Goal: Task Accomplishment & Management: Manage account settings

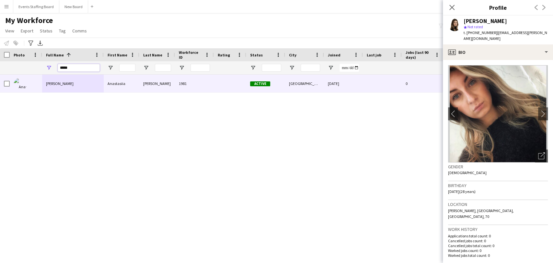
click at [64, 65] on input "*****" at bounding box center [79, 68] width 42 height 8
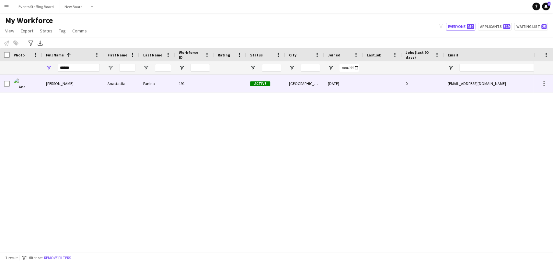
click at [64, 84] on span "[PERSON_NAME]" at bounding box center [60, 83] width 28 height 5
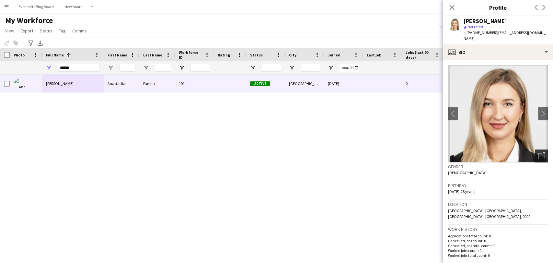
click at [538, 152] on icon "Open photos pop-in" at bounding box center [541, 155] width 7 height 7
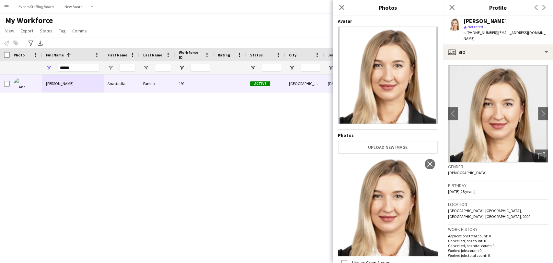
click at [391, 134] on h4 "Photos" at bounding box center [388, 135] width 100 height 6
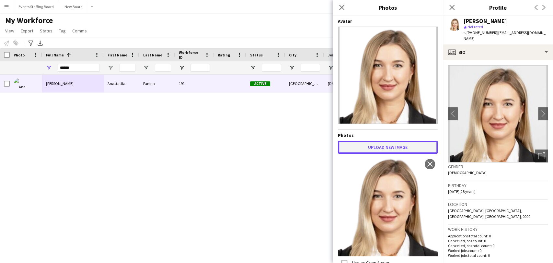
click at [383, 142] on button "Upload new image" at bounding box center [388, 147] width 100 height 13
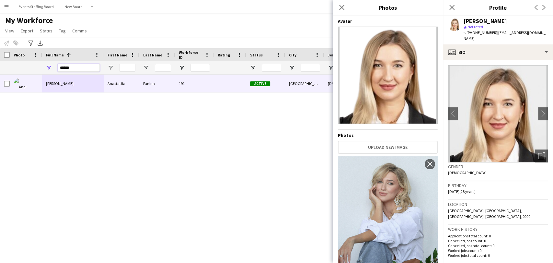
click at [68, 68] on input "******" at bounding box center [79, 68] width 42 height 8
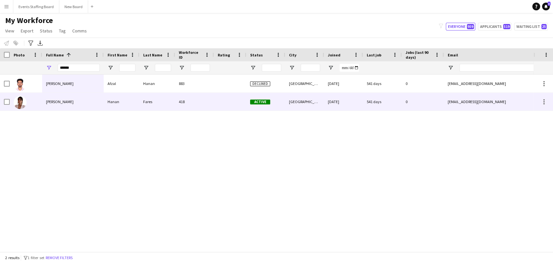
click at [67, 102] on div "[PERSON_NAME]" at bounding box center [73, 102] width 62 height 18
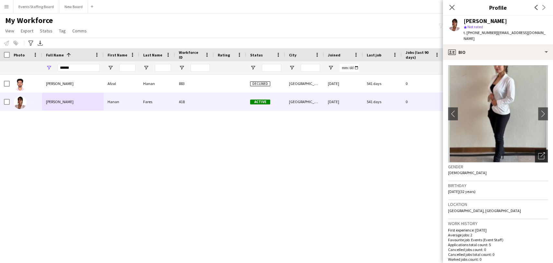
click at [538, 153] on icon at bounding box center [541, 156] width 6 height 6
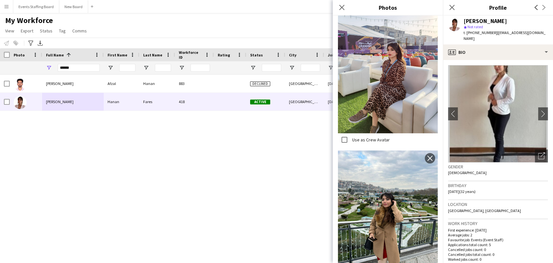
scroll to position [1735, 0]
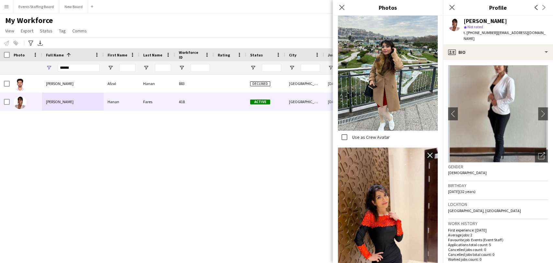
click at [301, 174] on div "Afzal Hanan Afzal Hanan 883 Declined Doha 26-02-2024 541 days 0 afzalhananpk@gm…" at bounding box center [266, 159] width 533 height 171
click at [78, 68] on input "*****" at bounding box center [79, 68] width 42 height 8
click at [81, 68] on input "******" at bounding box center [79, 68] width 42 height 8
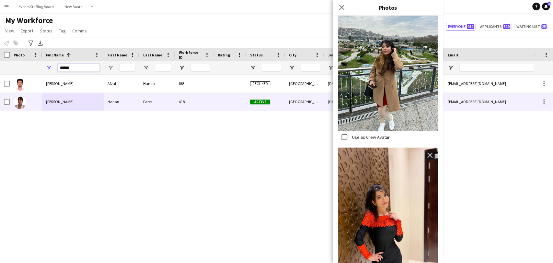
click at [81, 68] on input "******" at bounding box center [79, 68] width 42 height 8
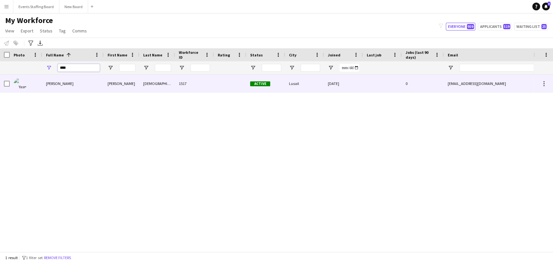
type input "****"
click at [45, 80] on div "Yasmine Tabbasi" at bounding box center [73, 83] width 62 height 18
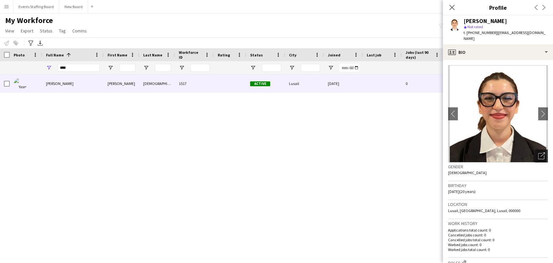
click at [539, 149] on div "Open photos pop-in" at bounding box center [541, 155] width 13 height 13
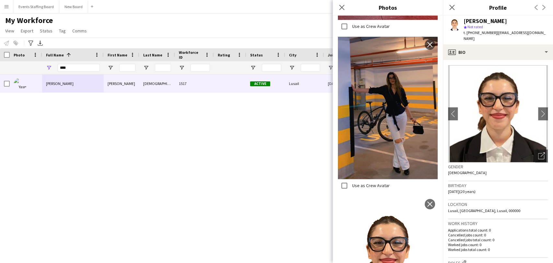
scroll to position [863, 0]
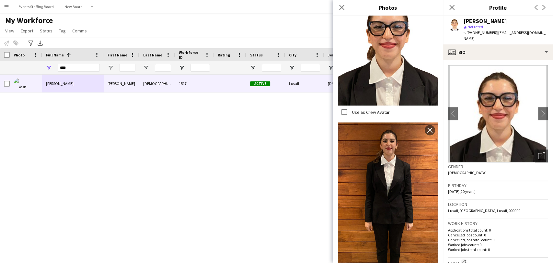
click at [262, 182] on div "Yasmine Tabbasi Yasmine Tabbasi 1517 Active Lusail 05-08-2024 0 yasminetbbasi32…" at bounding box center [266, 159] width 533 height 171
drag, startPoint x: 155, startPoint y: 154, endPoint x: 207, endPoint y: 132, distance: 56.2
click at [155, 155] on div "Yasmine Tabbasi Yasmine Tabbasi 1517 Active Lusail 05-08-2024 0 yasminetbbasi32…" at bounding box center [266, 159] width 533 height 171
click at [451, 6] on icon "Close pop-in" at bounding box center [451, 7] width 6 height 6
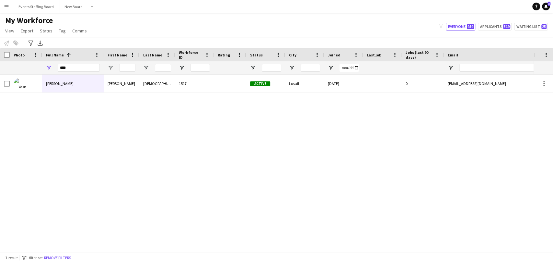
click at [55, 259] on button "Remove filters" at bounding box center [57, 257] width 29 height 7
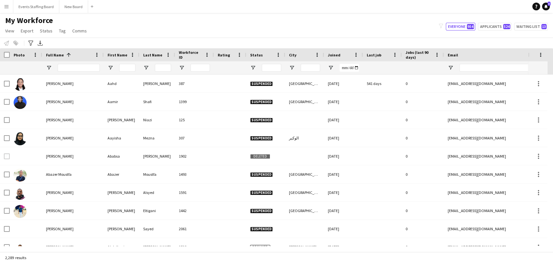
click at [249, 67] on div at bounding box center [265, 67] width 39 height 13
click at [252, 68] on span "Open Filter Menu" at bounding box center [253, 68] width 6 height 6
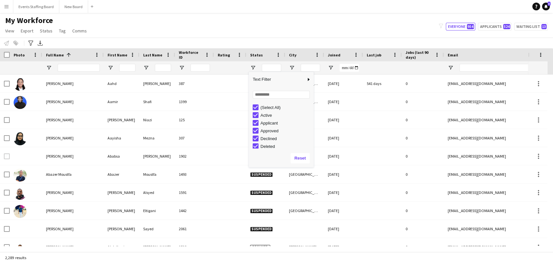
click at [263, 105] on div "(Select All)" at bounding box center [285, 107] width 51 height 5
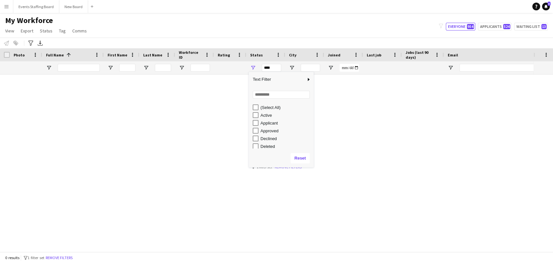
click at [264, 115] on div "Active" at bounding box center [285, 115] width 51 height 5
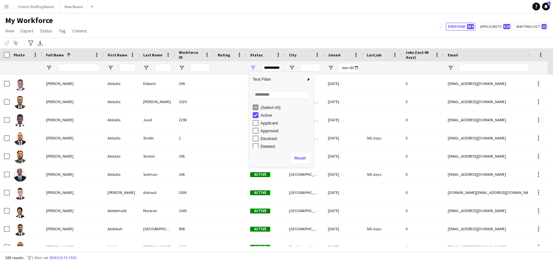
click at [260, 127] on div "Approved" at bounding box center [283, 131] width 61 height 8
click at [259, 123] on div "Applicant" at bounding box center [283, 123] width 61 height 8
click at [266, 124] on div "Applicant" at bounding box center [285, 122] width 51 height 5
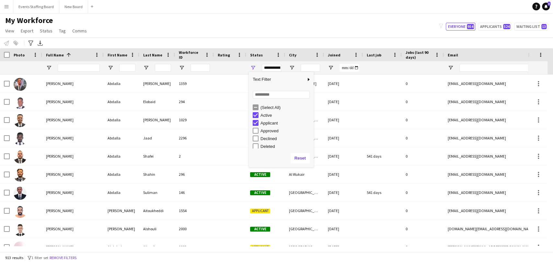
click at [269, 130] on div "Approved" at bounding box center [285, 130] width 51 height 5
click at [274, 112] on div "In progress" at bounding box center [285, 113] width 51 height 5
click at [267, 143] on div "Waiting list" at bounding box center [285, 144] width 51 height 5
type input "**********"
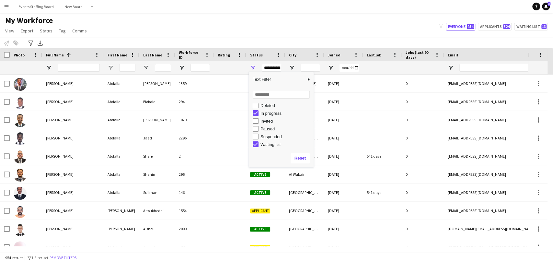
click at [218, 33] on div "My Workforce View Views Default view [PERSON_NAME] View April Live Force Tracki…" at bounding box center [276, 27] width 553 height 22
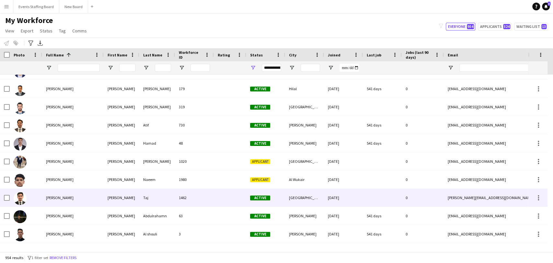
scroll to position [575, 0]
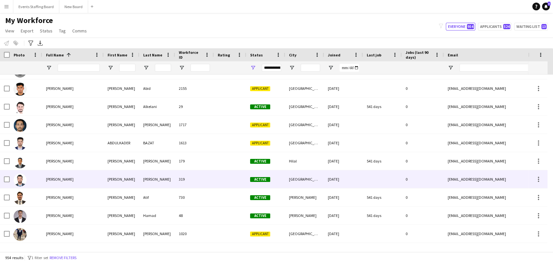
click at [16, 183] on img at bounding box center [20, 179] width 13 height 13
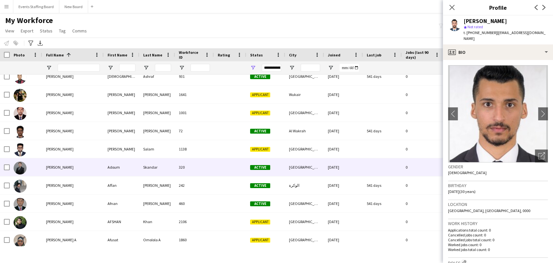
scroll to position [0, 0]
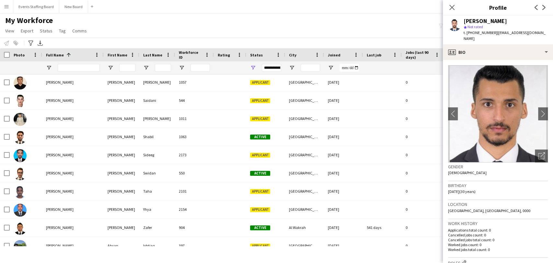
drag, startPoint x: 454, startPoint y: 6, endPoint x: 435, endPoint y: 13, distance: 20.6
click at [454, 6] on icon "Close pop-in" at bounding box center [451, 7] width 5 height 5
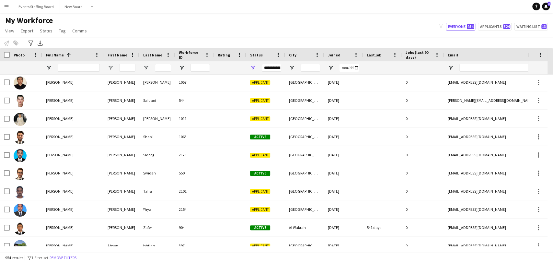
click at [251, 64] on div "**********" at bounding box center [265, 67] width 39 height 13
click at [253, 65] on span "Open Filter Menu" at bounding box center [253, 68] width 6 height 6
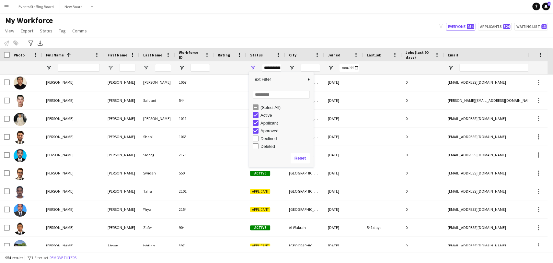
click at [260, 108] on div "(Select All)" at bounding box center [285, 107] width 51 height 5
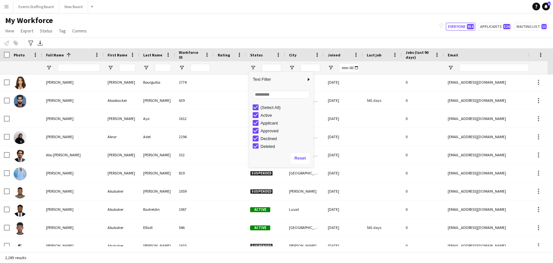
click at [260, 107] on div "(Select All)" at bounding box center [285, 107] width 51 height 5
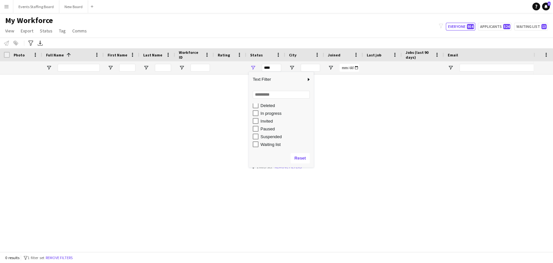
click at [267, 144] on div "Waiting list" at bounding box center [285, 144] width 51 height 5
type input "**********"
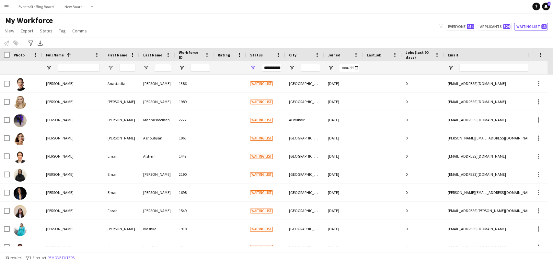
click at [171, 63] on div at bounding box center [157, 67] width 36 height 13
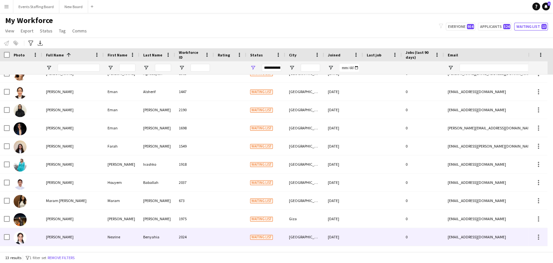
click at [58, 229] on div "[PERSON_NAME]" at bounding box center [73, 237] width 62 height 18
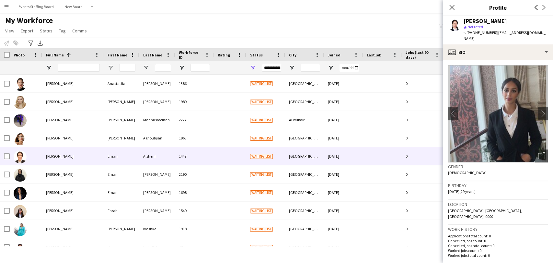
click at [50, 156] on span "[PERSON_NAME]" at bounding box center [60, 155] width 28 height 5
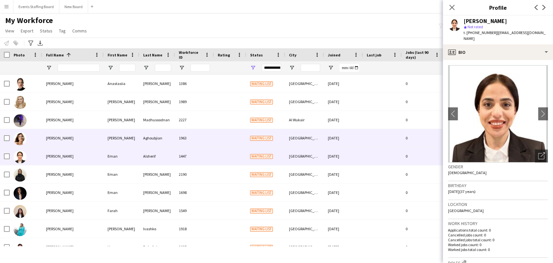
click at [47, 143] on div "[PERSON_NAME]" at bounding box center [73, 138] width 62 height 18
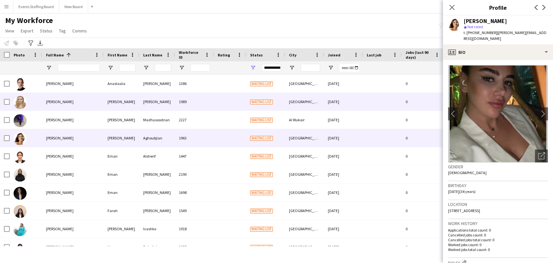
drag, startPoint x: 42, startPoint y: 101, endPoint x: 75, endPoint y: 94, distance: 33.5
click at [42, 100] on div "[PERSON_NAME]" at bounding box center [73, 102] width 62 height 18
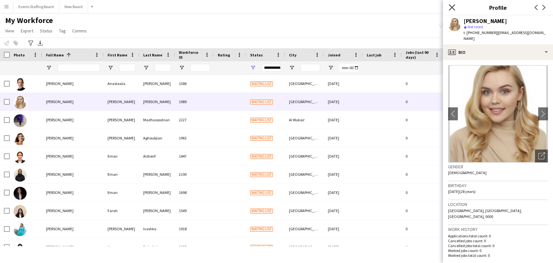
click at [449, 8] on icon "Close pop-in" at bounding box center [451, 7] width 6 height 6
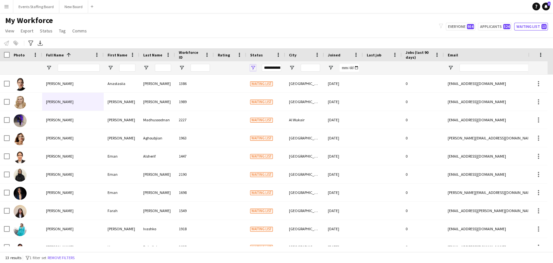
click at [255, 66] on span "Open Filter Menu" at bounding box center [253, 68] width 6 height 6
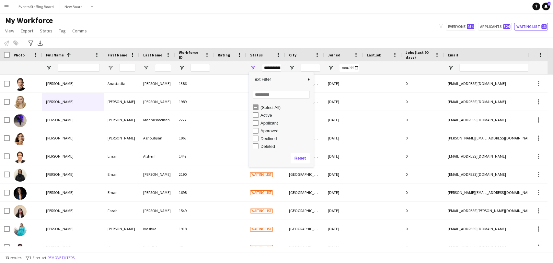
click at [266, 109] on div "(Select All)" at bounding box center [285, 107] width 51 height 5
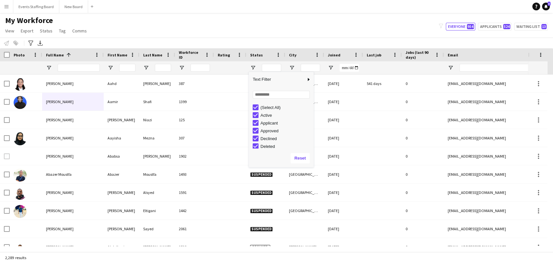
click at [266, 109] on div "(Select All)" at bounding box center [285, 107] width 51 height 5
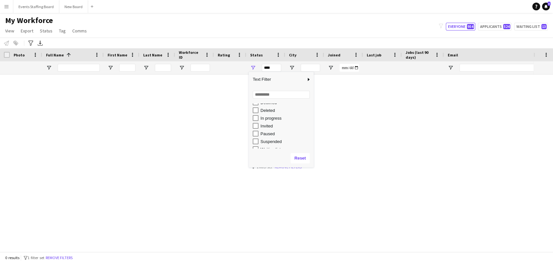
click at [266, 117] on div "In progress" at bounding box center [285, 118] width 51 height 5
type input "**********"
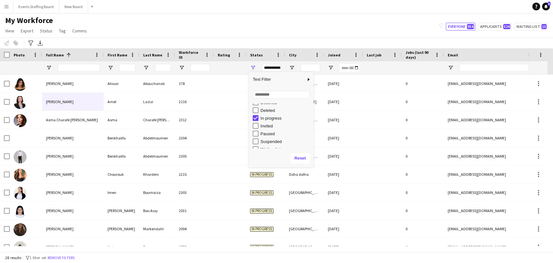
click at [213, 16] on div "My Workforce View Views Default view [PERSON_NAME] View April Live Force Tracki…" at bounding box center [276, 27] width 553 height 22
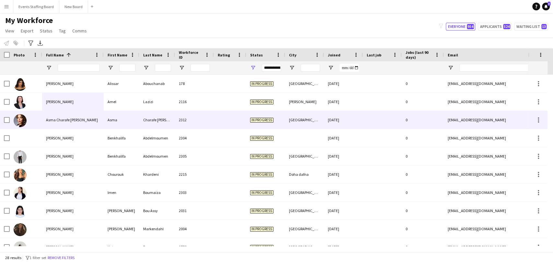
click at [35, 117] on div at bounding box center [26, 120] width 32 height 18
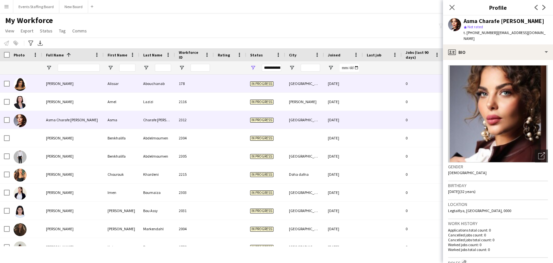
click at [67, 86] on div "[PERSON_NAME]" at bounding box center [73, 83] width 62 height 18
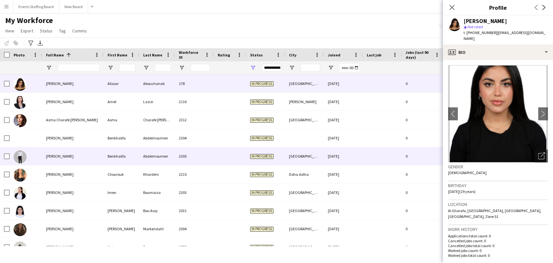
click at [64, 154] on span "[PERSON_NAME]" at bounding box center [60, 155] width 28 height 5
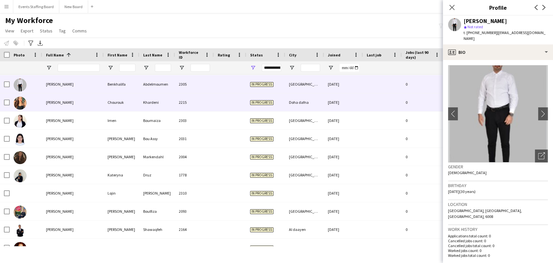
click at [55, 107] on div "[PERSON_NAME]" at bounding box center [73, 102] width 62 height 18
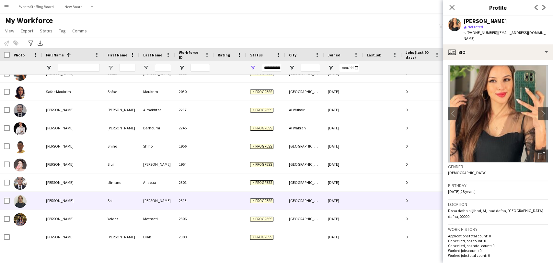
click at [42, 197] on div "[PERSON_NAME]" at bounding box center [73, 200] width 62 height 18
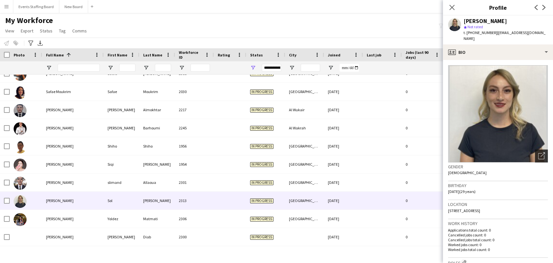
click at [537, 149] on div "Open photos pop-in" at bounding box center [541, 155] width 13 height 13
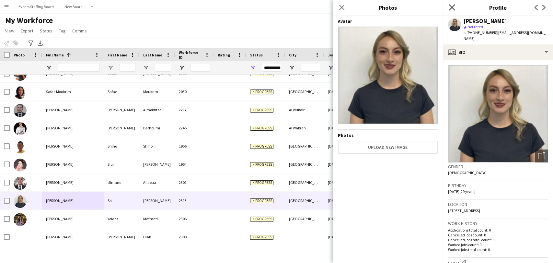
click at [451, 8] on icon at bounding box center [451, 7] width 6 height 6
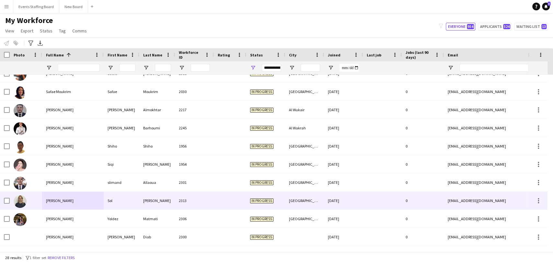
click at [46, 198] on span "[PERSON_NAME]" at bounding box center [60, 200] width 28 height 5
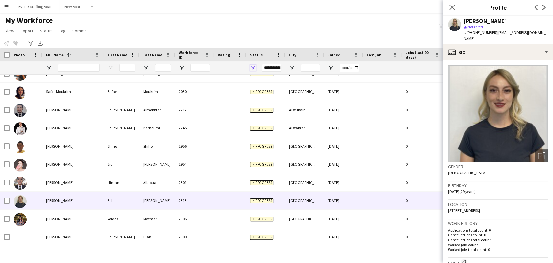
click at [252, 66] on span "Open Filter Menu" at bounding box center [253, 68] width 6 height 6
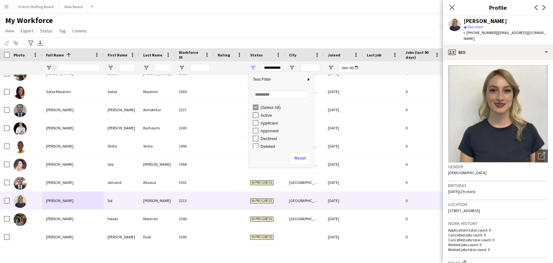
click at [263, 110] on div "(Select All)" at bounding box center [283, 107] width 61 height 8
click at [263, 111] on div "Active" at bounding box center [283, 115] width 61 height 8
click at [264, 105] on div "(Select All)" at bounding box center [285, 107] width 51 height 5
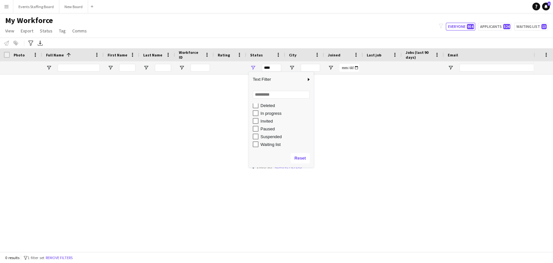
click at [261, 112] on div "In progress" at bounding box center [285, 113] width 51 height 5
click at [264, 119] on div "Applicant" at bounding box center [285, 118] width 51 height 5
type input "**********"
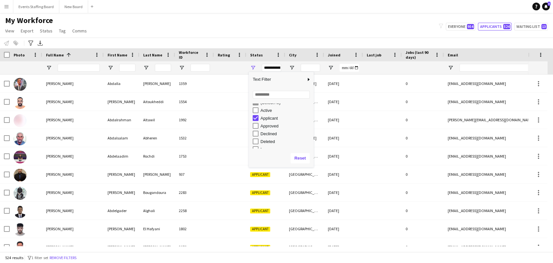
click at [210, 19] on div "My Workforce View Views Default view [PERSON_NAME] View April Live Force Tracki…" at bounding box center [276, 27] width 553 height 22
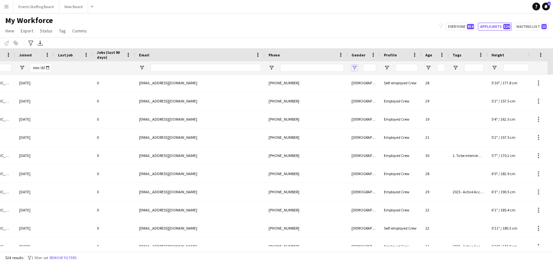
click at [352, 66] on span "Open Filter Menu" at bounding box center [354, 68] width 6 height 6
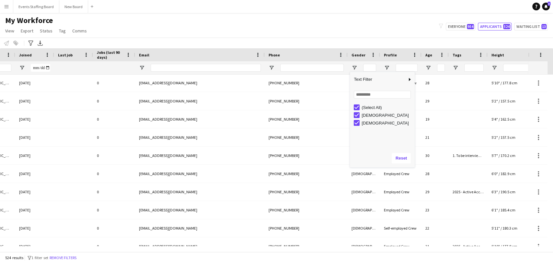
click at [362, 108] on div "(Select All)" at bounding box center [386, 107] width 51 height 5
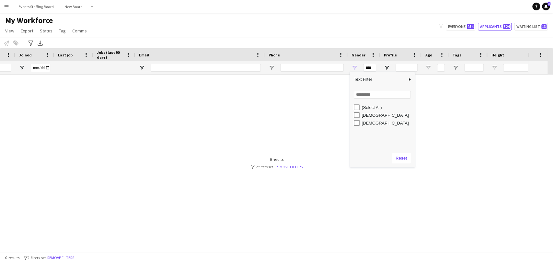
click at [362, 118] on div "[DEMOGRAPHIC_DATA]" at bounding box center [384, 115] width 61 height 8
type input "**********"
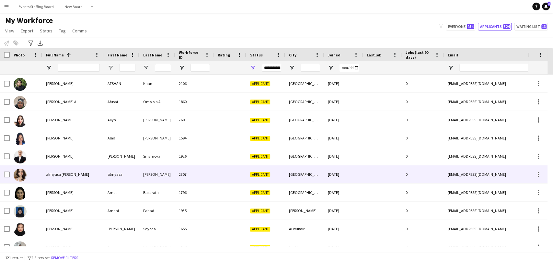
click at [61, 172] on span "almyasa [PERSON_NAME]" at bounding box center [67, 174] width 43 height 5
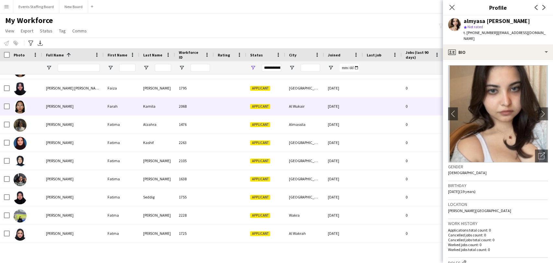
click at [43, 96] on div "[PERSON_NAME] [PERSON_NAME]" at bounding box center [73, 88] width 62 height 18
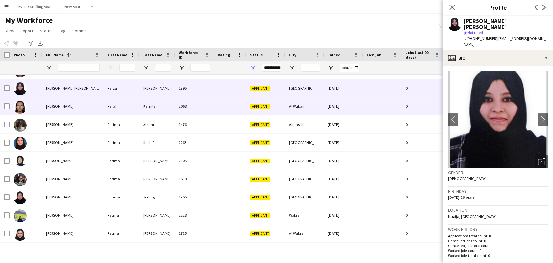
click at [48, 102] on div "[PERSON_NAME]" at bounding box center [73, 106] width 62 height 18
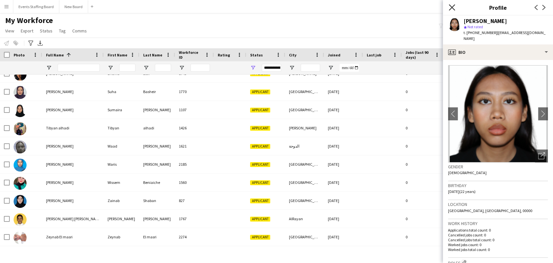
click at [451, 7] on icon at bounding box center [451, 7] width 6 height 6
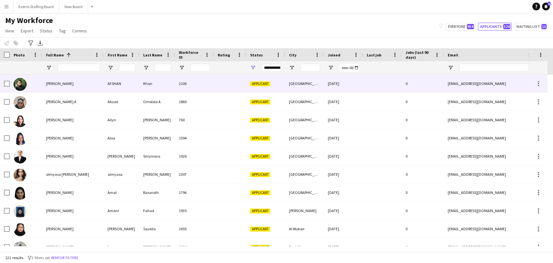
click at [39, 83] on div at bounding box center [26, 83] width 32 height 18
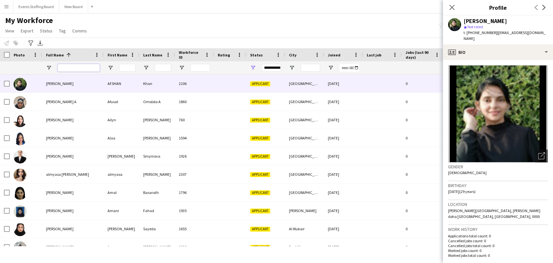
click at [74, 67] on input "Full Name Filter Input" at bounding box center [79, 68] width 42 height 8
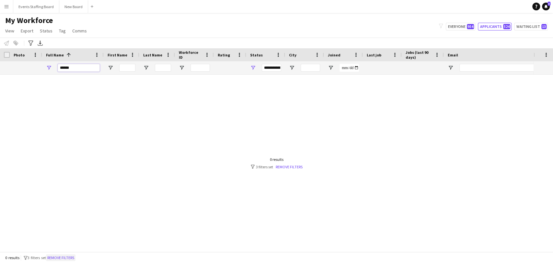
type input "******"
click at [75, 260] on button "Remove filters" at bounding box center [60, 257] width 29 height 7
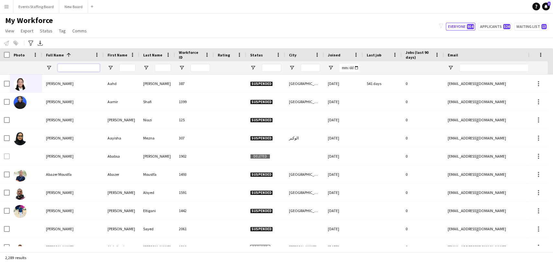
click at [68, 71] on input "Full Name Filter Input" at bounding box center [79, 68] width 42 height 8
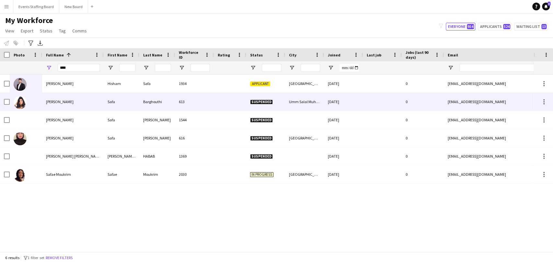
click at [49, 93] on div "[PERSON_NAME]" at bounding box center [73, 102] width 62 height 18
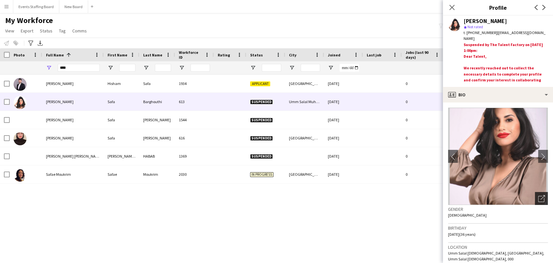
click at [538, 198] on icon "Open photos pop-in" at bounding box center [541, 198] width 7 height 7
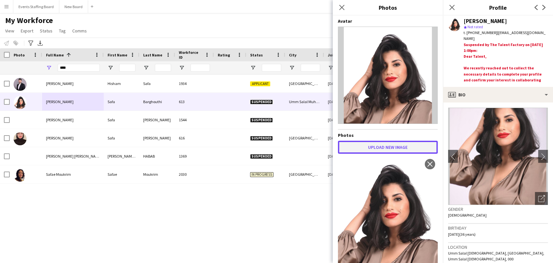
click at [395, 141] on button "Upload new image" at bounding box center [388, 147] width 100 height 13
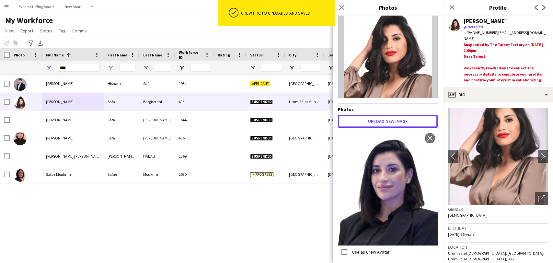
scroll to position [36, 0]
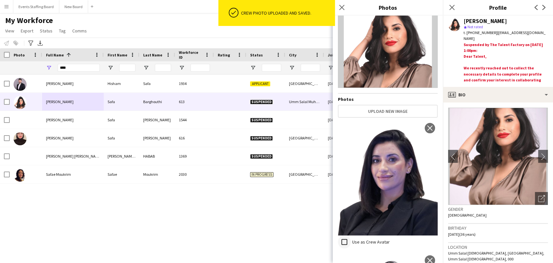
click at [351, 234] on div at bounding box center [344, 242] width 16 height 16
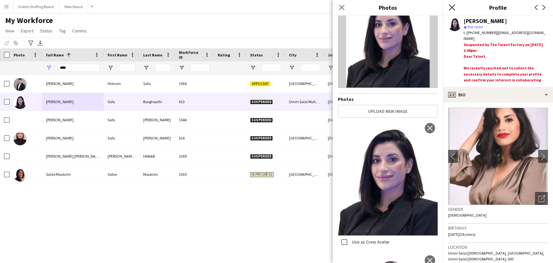
click at [454, 6] on icon "Close pop-in" at bounding box center [451, 7] width 6 height 6
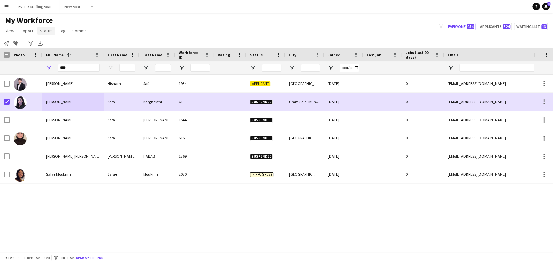
click at [49, 28] on span "Status" at bounding box center [46, 31] width 13 height 6
click at [53, 50] on link "Edit" at bounding box center [59, 45] width 45 height 14
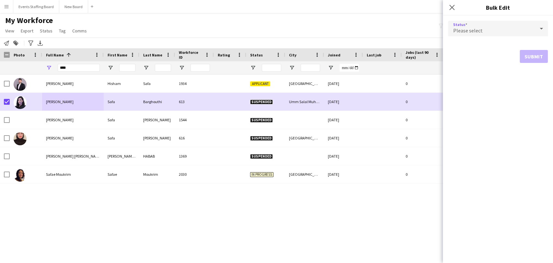
click at [497, 25] on div "Please select" at bounding box center [491, 29] width 87 height 16
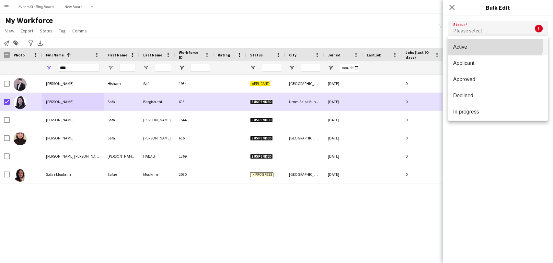
click at [477, 43] on mat-option "Active" at bounding box center [498, 47] width 100 height 16
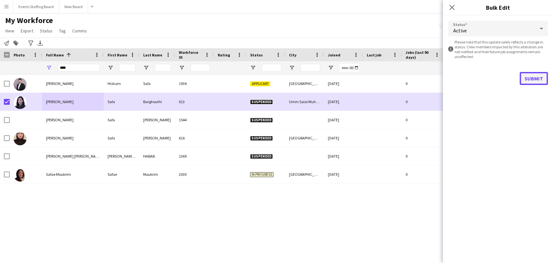
click at [537, 75] on button "Submit" at bounding box center [533, 78] width 28 height 13
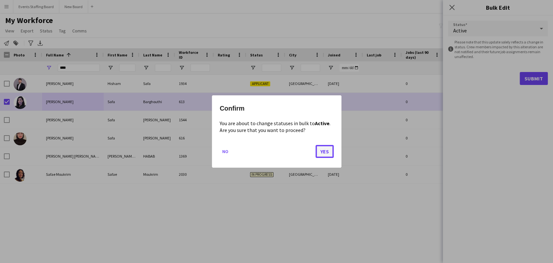
click at [324, 148] on button "Yes" at bounding box center [324, 151] width 18 height 13
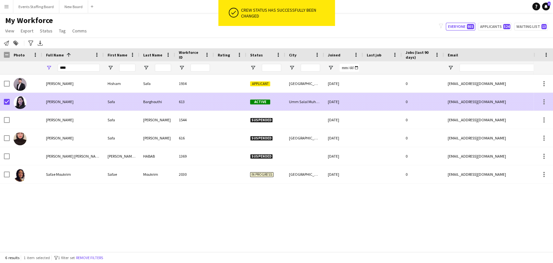
click at [51, 96] on div "[PERSON_NAME]" at bounding box center [73, 102] width 62 height 18
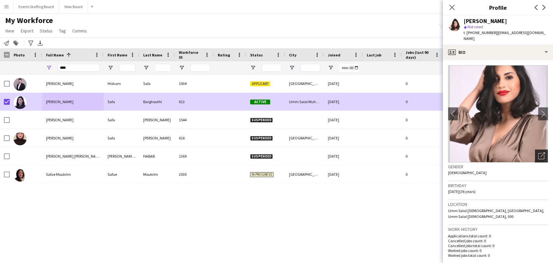
click at [538, 152] on icon "Open photos pop-in" at bounding box center [541, 155] width 7 height 7
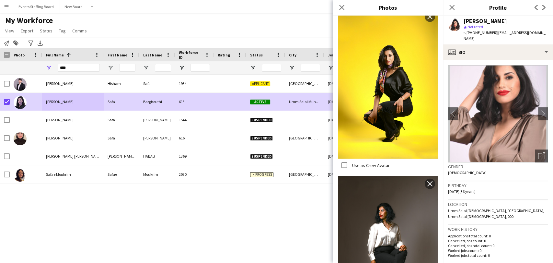
scroll to position [902, 0]
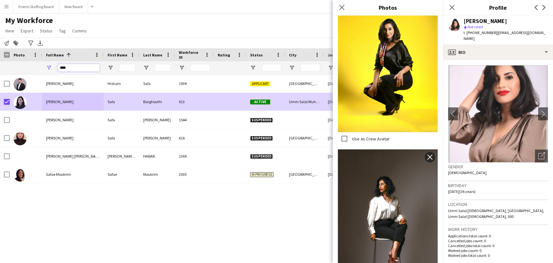
click at [67, 68] on input "****" at bounding box center [79, 68] width 42 height 8
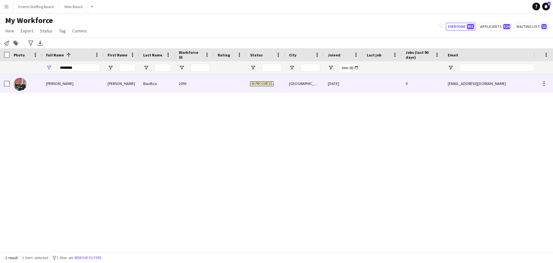
click at [49, 85] on span "[PERSON_NAME]" at bounding box center [60, 83] width 28 height 5
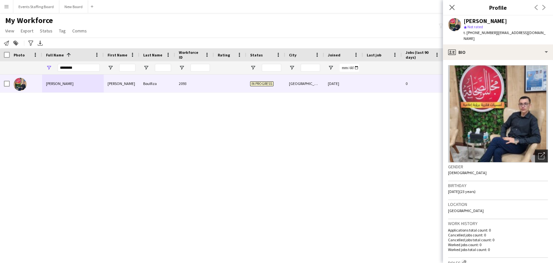
click at [535, 161] on div "Open photos pop-in" at bounding box center [541, 155] width 13 height 13
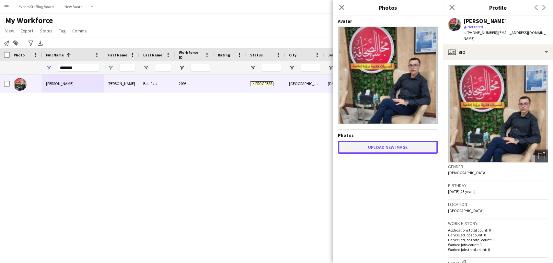
click at [377, 142] on button "Upload new image" at bounding box center [388, 147] width 100 height 13
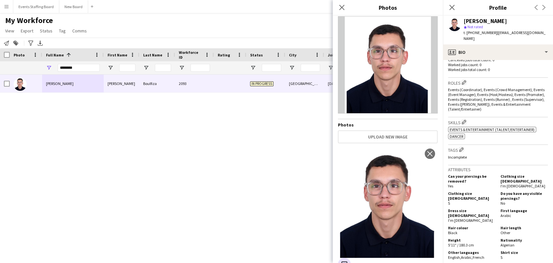
scroll to position [363, 0]
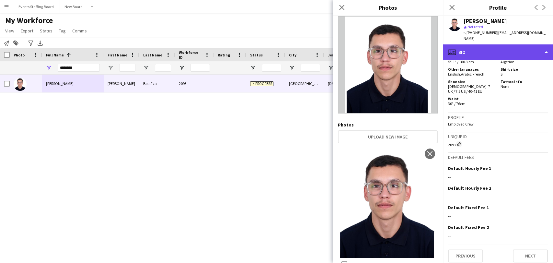
click at [497, 47] on div "profile Bio" at bounding box center [498, 52] width 110 height 16
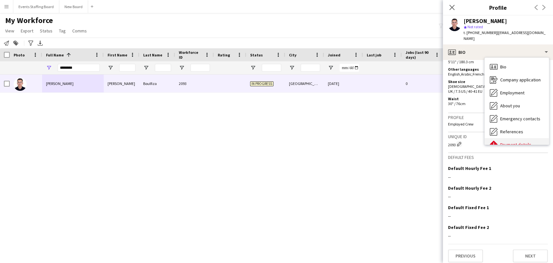
click at [502, 142] on span "Payment details" at bounding box center [515, 145] width 31 height 6
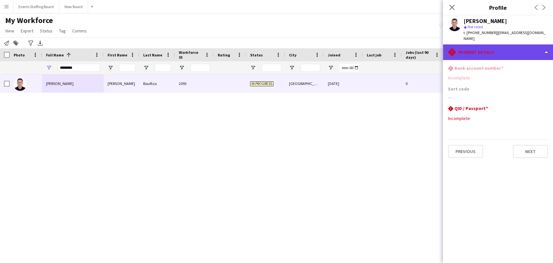
click at [541, 50] on div "rhombus-alert Payment details" at bounding box center [498, 52] width 110 height 16
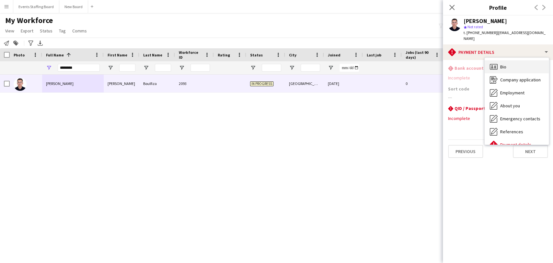
click at [514, 63] on div "Bio Bio" at bounding box center [516, 66] width 64 height 13
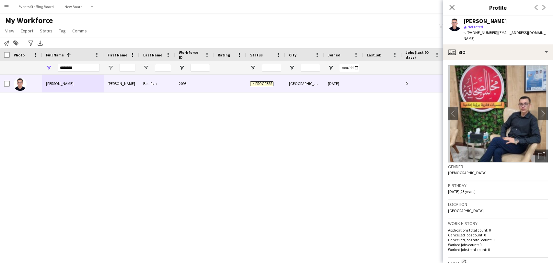
drag, startPoint x: 529, startPoint y: 158, endPoint x: 526, endPoint y: 157, distance: 3.6
click at [535, 157] on div "Open photos pop-in" at bounding box center [541, 155] width 13 height 13
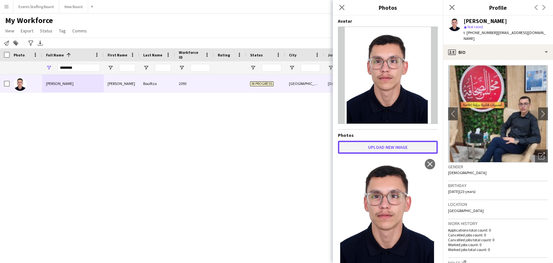
click at [381, 144] on button "Upload new image" at bounding box center [388, 147] width 100 height 13
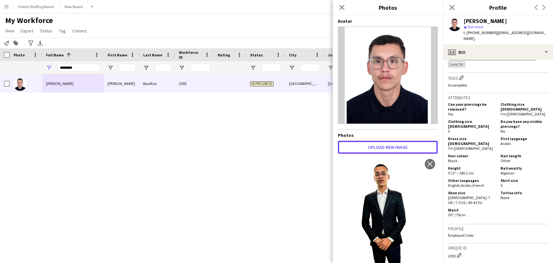
scroll to position [360, 0]
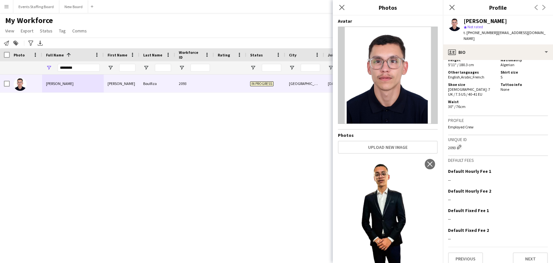
click at [515, 43] on div "[PERSON_NAME] star Not rated t. [PHONE_NUMBER] | [EMAIL_ADDRESS][DOMAIN_NAME]" at bounding box center [498, 30] width 110 height 29
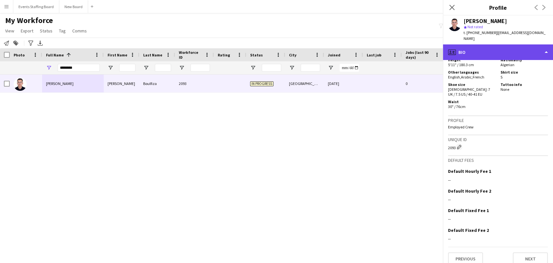
click at [509, 47] on div "profile Bio" at bounding box center [498, 52] width 110 height 16
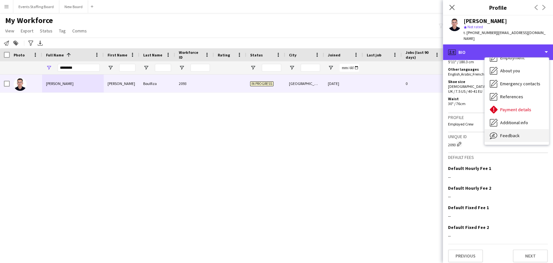
scroll to position [48, 0]
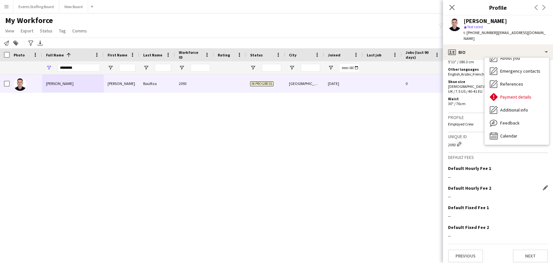
click at [529, 185] on div "Default Hourly Fee 2 Edit this field" at bounding box center [498, 188] width 100 height 6
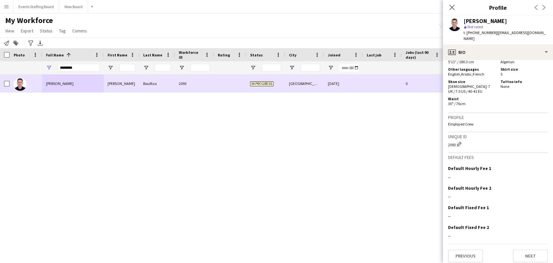
click at [340, 125] on div "[PERSON_NAME] [PERSON_NAME] 2093 In progress [GEOGRAPHIC_DATA] [DATE] 0 [EMAIL_…" at bounding box center [266, 159] width 533 height 171
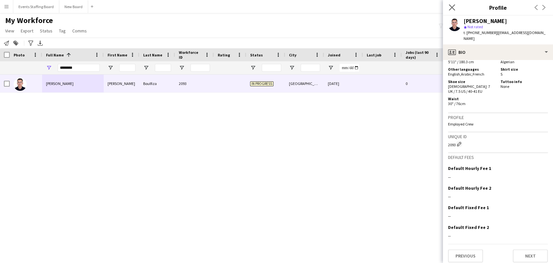
click at [450, 4] on app-icon "Close pop-in" at bounding box center [451, 7] width 9 height 9
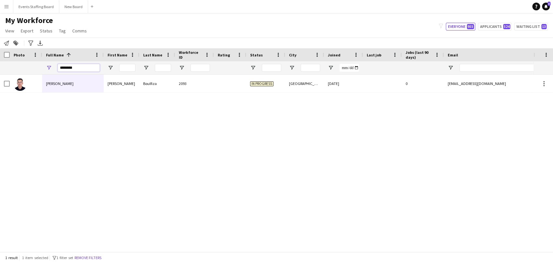
click at [69, 67] on input "********" at bounding box center [79, 68] width 42 height 8
type input "*"
type input "*****"
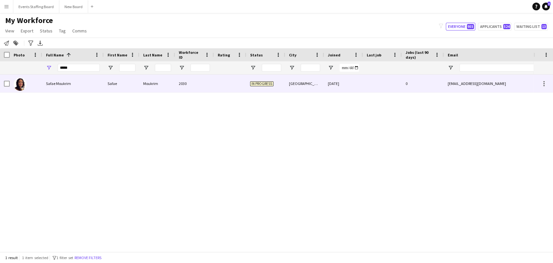
click at [56, 85] on span "Safae Moukrim" at bounding box center [58, 83] width 25 height 5
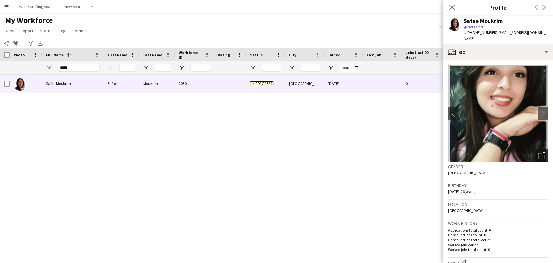
click at [535, 150] on div "Open photos pop-in" at bounding box center [541, 155] width 13 height 13
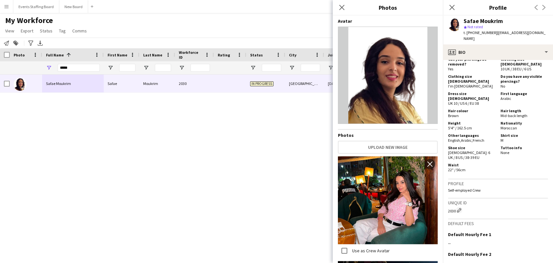
scroll to position [360, 0]
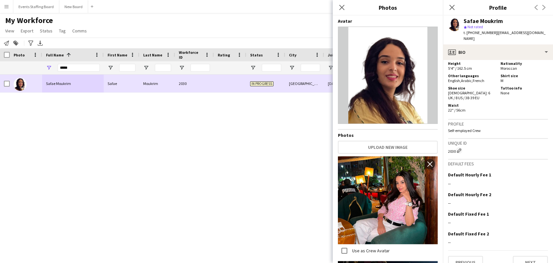
click at [8, 78] on div at bounding box center [7, 83] width 6 height 18
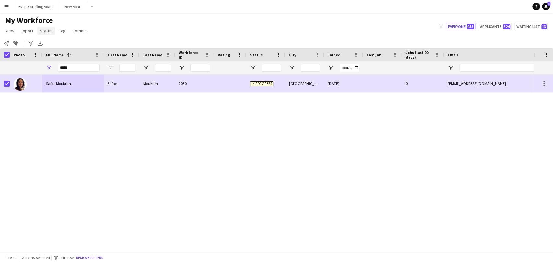
click at [47, 29] on span "Status" at bounding box center [46, 31] width 13 height 6
click at [56, 44] on link "Edit" at bounding box center [59, 45] width 45 height 14
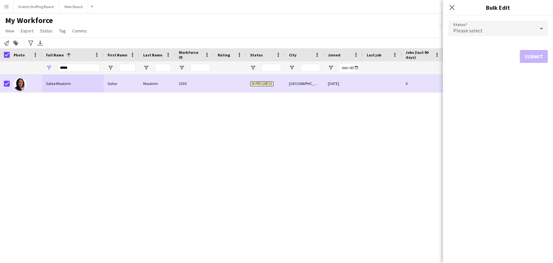
click at [470, 33] on span "Please select" at bounding box center [467, 30] width 29 height 6
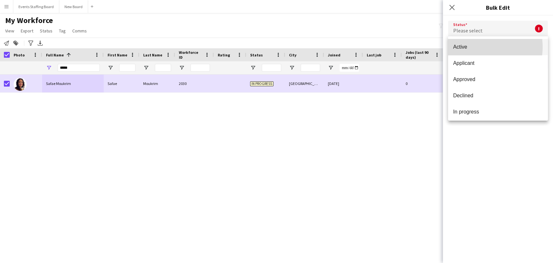
click at [475, 47] on span "Active" at bounding box center [497, 47] width 89 height 6
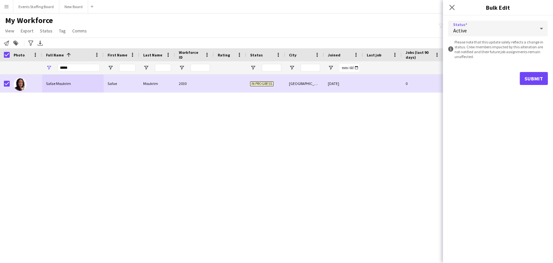
click at [535, 71] on form "Status Active information-circle Please note that this update solely reflects a…" at bounding box center [498, 53] width 100 height 74
click at [536, 75] on button "Submit" at bounding box center [533, 78] width 28 height 13
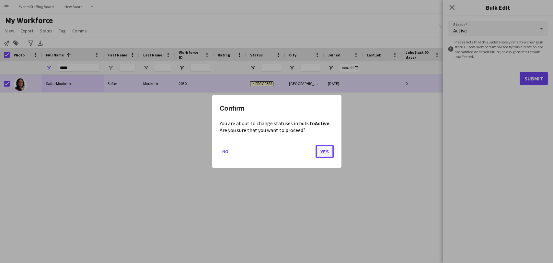
click at [323, 155] on button "Yes" at bounding box center [324, 151] width 18 height 13
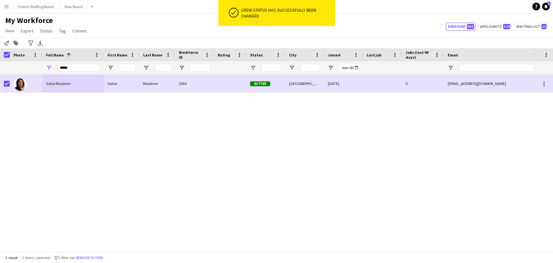
click at [67, 63] on div "*****" at bounding box center [79, 67] width 42 height 13
click at [66, 65] on input "*****" at bounding box center [79, 68] width 42 height 8
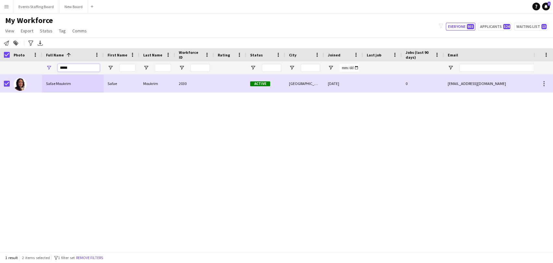
click at [66, 65] on input "*****" at bounding box center [79, 68] width 42 height 8
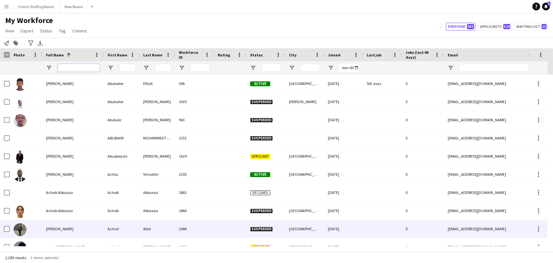
scroll to position [2540, 0]
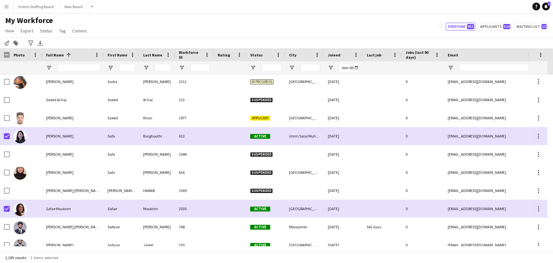
click at [3, 55] on div at bounding box center [5, 54] width 10 height 13
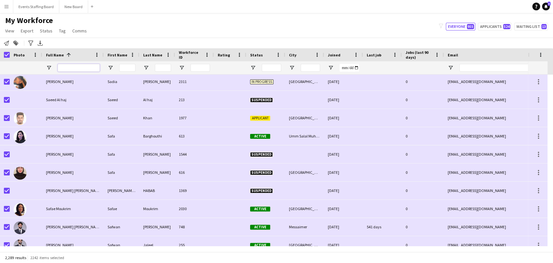
click at [67, 70] on input "Full Name Filter Input" at bounding box center [79, 68] width 42 height 8
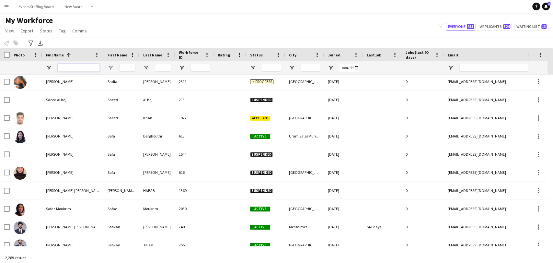
click at [70, 65] on input "Full Name Filter Input" at bounding box center [79, 68] width 42 height 8
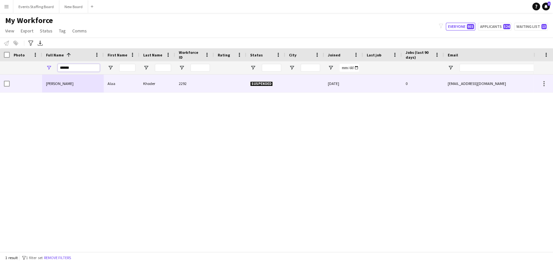
type input "******"
click at [64, 85] on span "[PERSON_NAME]" at bounding box center [60, 83] width 28 height 5
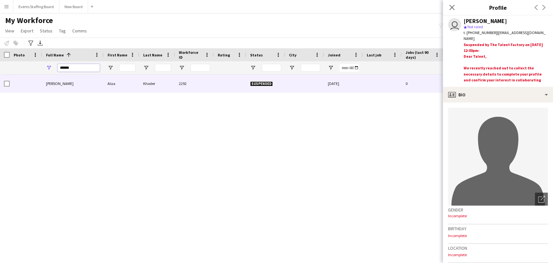
click at [82, 68] on input "******" at bounding box center [79, 68] width 42 height 8
drag, startPoint x: 82, startPoint y: 68, endPoint x: 25, endPoint y: 65, distance: 56.4
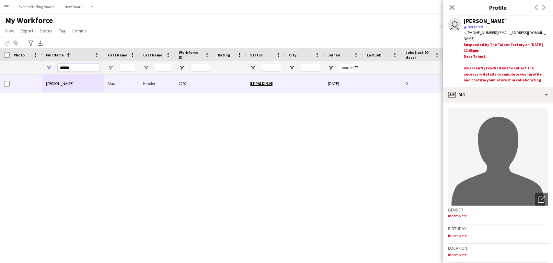
click at [25, 65] on div at bounding box center [430, 67] width 861 height 13
drag, startPoint x: 490, startPoint y: 32, endPoint x: 466, endPoint y: 32, distance: 23.3
click at [466, 32] on span "t. [PHONE_NUMBER]" at bounding box center [480, 32] width 34 height 5
copy span "[PHONE_NUMBER]"
click at [54, 68] on div "******" at bounding box center [73, 67] width 62 height 13
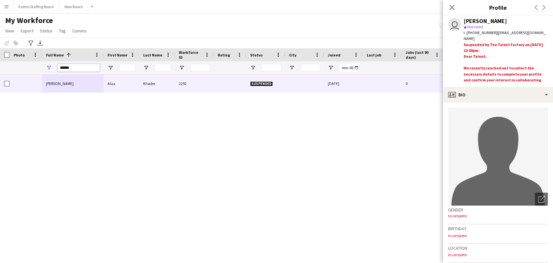
click at [63, 68] on input "******" at bounding box center [79, 68] width 42 height 8
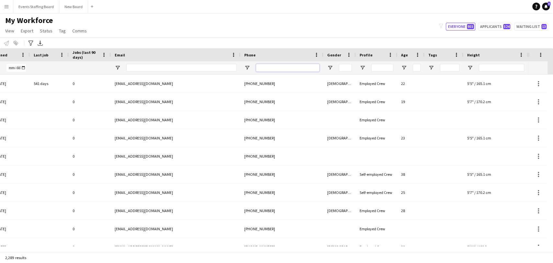
click at [278, 65] on input "Phone Filter Input" at bounding box center [287, 68] width 63 height 8
drag, startPoint x: 278, startPoint y: 65, endPoint x: 268, endPoint y: 69, distance: 10.7
click at [268, 69] on input "Phone Filter Input" at bounding box center [287, 68] width 63 height 8
drag, startPoint x: 268, startPoint y: 69, endPoint x: 255, endPoint y: 66, distance: 13.9
drag, startPoint x: 255, startPoint y: 66, endPoint x: 264, endPoint y: 68, distance: 9.6
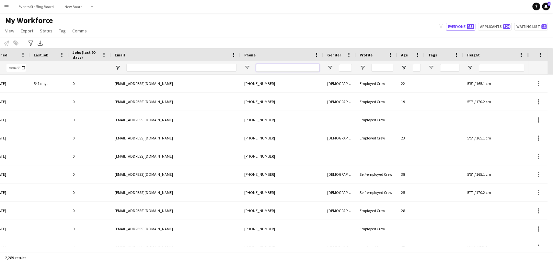
paste input "**********"
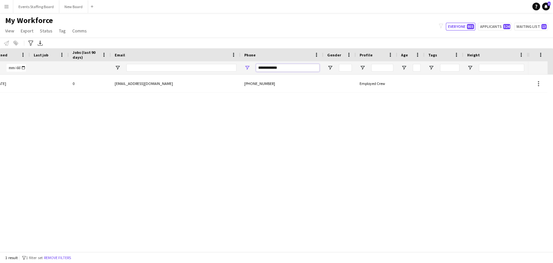
scroll to position [0, 248]
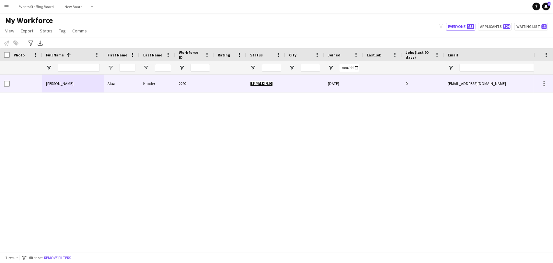
type input "**********"
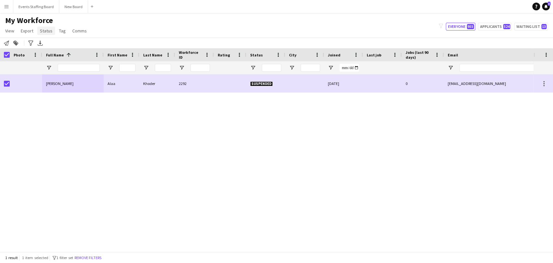
click at [49, 29] on span "Status" at bounding box center [46, 31] width 13 height 6
click at [52, 42] on link "Edit" at bounding box center [59, 45] width 45 height 14
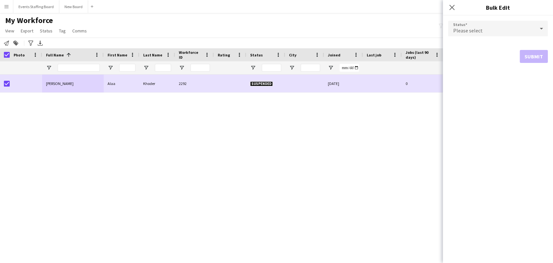
click at [493, 27] on div "Please select" at bounding box center [491, 29] width 87 height 16
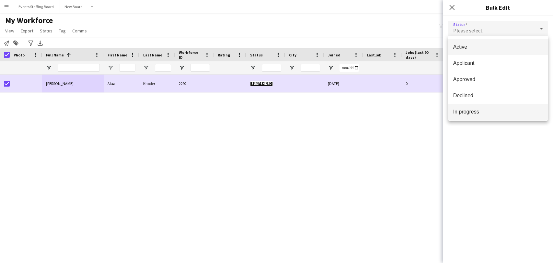
click at [469, 111] on span "In progress" at bounding box center [497, 111] width 89 height 6
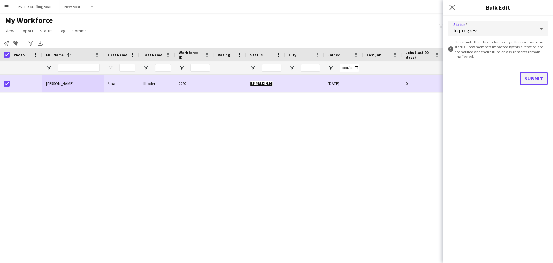
click at [531, 78] on button "Submit" at bounding box center [533, 78] width 28 height 13
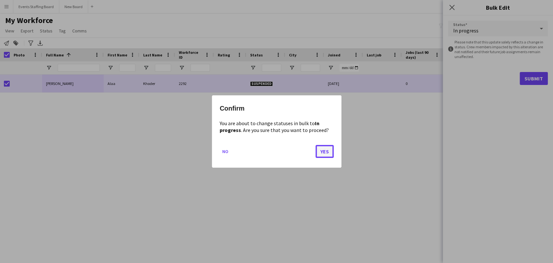
click at [324, 150] on button "Yes" at bounding box center [324, 151] width 18 height 13
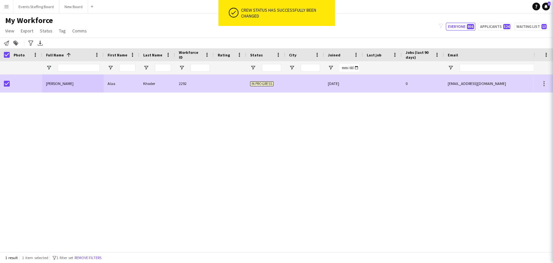
click at [91, 84] on div "[PERSON_NAME]" at bounding box center [73, 83] width 62 height 18
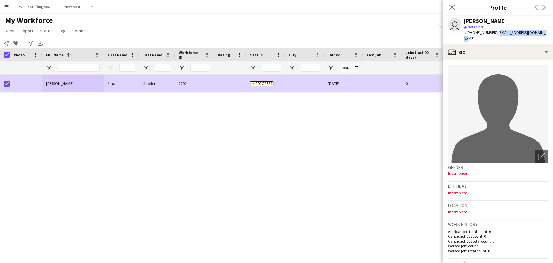
drag, startPoint x: 492, startPoint y: 33, endPoint x: 544, endPoint y: 32, distance: 52.1
click at [544, 32] on app-profile-header "user [PERSON_NAME] star Not rated t. [PHONE_NUMBER] | [EMAIL_ADDRESS][DOMAIN_NA…" at bounding box center [498, 30] width 110 height 29
copy span "[EMAIL_ADDRESS][DOMAIN_NAME]"
click at [456, 5] on div "Close pop-in" at bounding box center [452, 7] width 18 height 15
click at [452, 6] on icon "Close pop-in" at bounding box center [451, 7] width 6 height 6
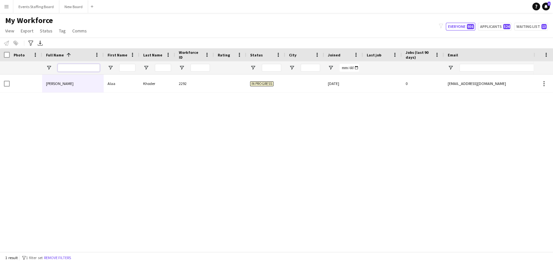
click at [75, 65] on input "Full Name Filter Input" at bounding box center [79, 68] width 42 height 8
click at [72, 255] on button "Remove filters" at bounding box center [57, 257] width 29 height 7
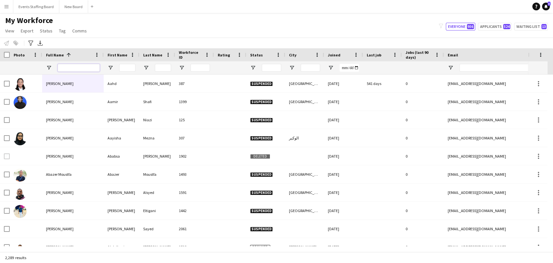
click at [72, 71] on input "Full Name Filter Input" at bounding box center [79, 68] width 42 height 8
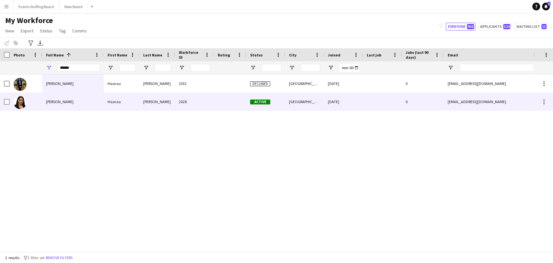
click at [58, 104] on span "[PERSON_NAME]" at bounding box center [60, 101] width 28 height 5
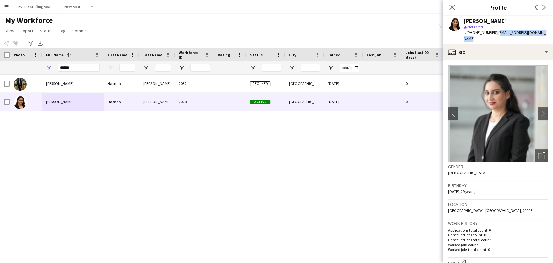
drag, startPoint x: 543, startPoint y: 34, endPoint x: 492, endPoint y: 32, distance: 50.6
click at [492, 32] on div "[PERSON_NAME] star Not rated t. [PHONE_NUMBER] | [EMAIL_ADDRESS][DOMAIN_NAME]" at bounding box center [498, 30] width 110 height 29
copy span "[EMAIL_ADDRESS][DOMAIN_NAME]"
click at [328, 155] on div "[PERSON_NAME] [PERSON_NAME] 2032 Declined [GEOGRAPHIC_DATA] [DATE] 0 [EMAIL_ADD…" at bounding box center [266, 159] width 533 height 171
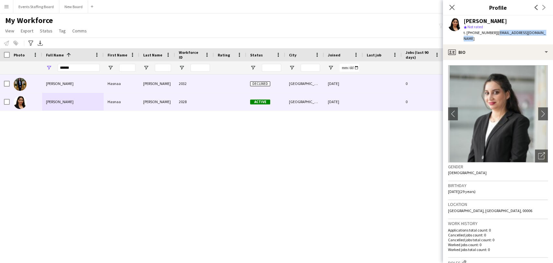
click at [154, 87] on div "[PERSON_NAME]" at bounding box center [157, 83] width 36 height 18
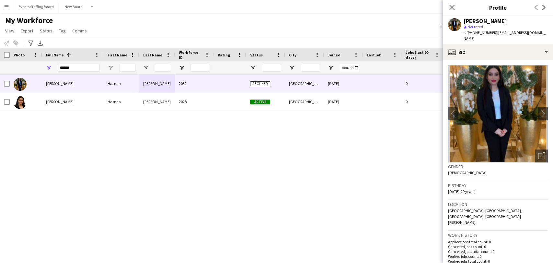
click at [439, 5] on app-navbar "Menu Boards Boards Boards All jobs Status Workforce Workforce My Workforce Recr…" at bounding box center [276, 6] width 553 height 13
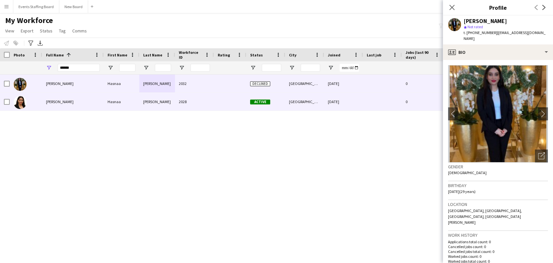
click at [106, 108] on div "Hasnaa" at bounding box center [122, 102] width 36 height 18
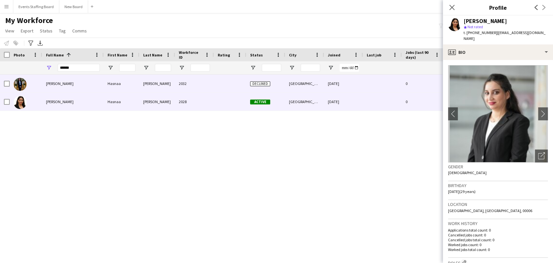
click at [108, 87] on div "Hasnaa" at bounding box center [122, 83] width 36 height 18
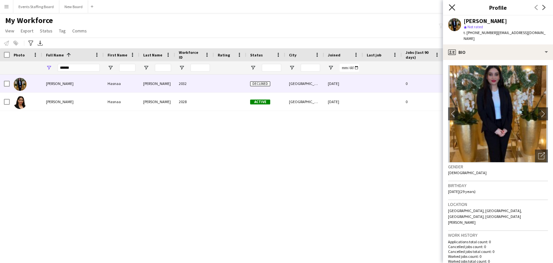
click at [452, 4] on icon "Close pop-in" at bounding box center [451, 7] width 6 height 6
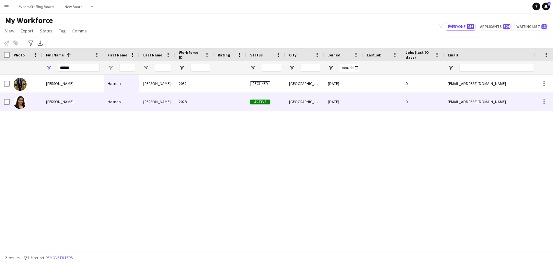
click at [65, 104] on div "[PERSON_NAME]" at bounding box center [73, 102] width 62 height 18
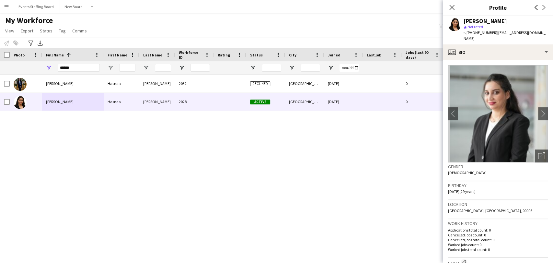
click at [382, 174] on div "[PERSON_NAME] [PERSON_NAME] 2032 Declined [GEOGRAPHIC_DATA] [DATE] 0 [EMAIL_ADD…" at bounding box center [266, 159] width 533 height 171
click at [454, 8] on app-icon "Close pop-in" at bounding box center [451, 7] width 9 height 9
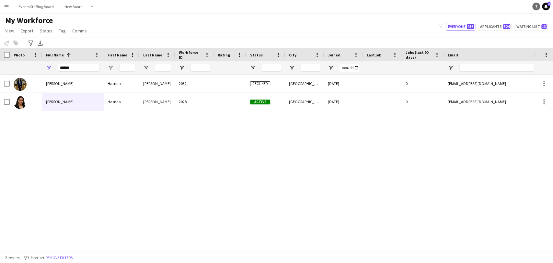
click at [534, 5] on icon "Help" at bounding box center [536, 7] width 4 height 4
click at [290, 183] on div "[PERSON_NAME] [PERSON_NAME] 2032 Declined [GEOGRAPHIC_DATA] [DATE] 0 [EMAIL_ADD…" at bounding box center [266, 159] width 533 height 171
click at [85, 68] on input "******" at bounding box center [79, 68] width 42 height 8
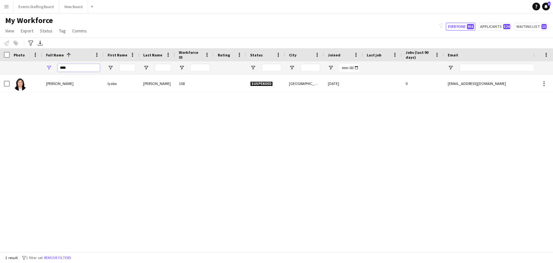
type input "****"
click at [62, 95] on div "[PERSON_NAME] [PERSON_NAME] Ogunode 158 Suspended [GEOGRAPHIC_DATA] [DATE] 0 [E…" at bounding box center [266, 159] width 533 height 171
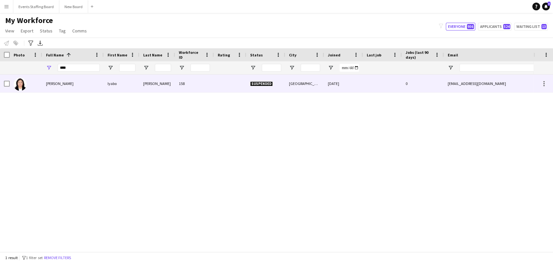
click at [57, 86] on div "[PERSON_NAME]" at bounding box center [73, 83] width 62 height 18
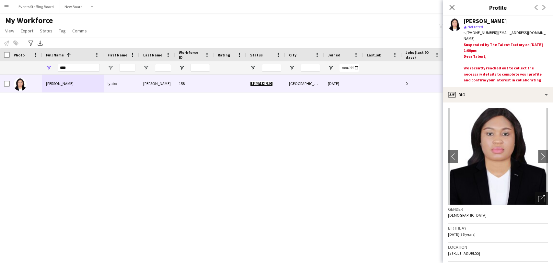
click at [538, 197] on icon at bounding box center [541, 199] width 6 height 6
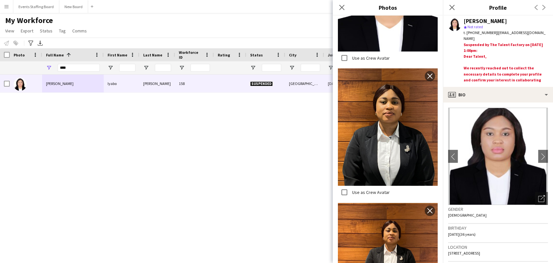
scroll to position [1386, 0]
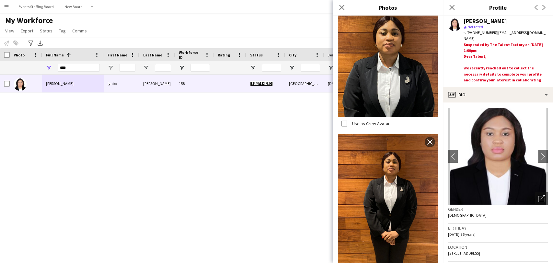
click at [241, 189] on div "[PERSON_NAME] [PERSON_NAME] Ogunode 158 Suspended [GEOGRAPHIC_DATA] [DATE] 0 [E…" at bounding box center [266, 159] width 533 height 171
click at [453, 6] on icon at bounding box center [451, 7] width 6 height 6
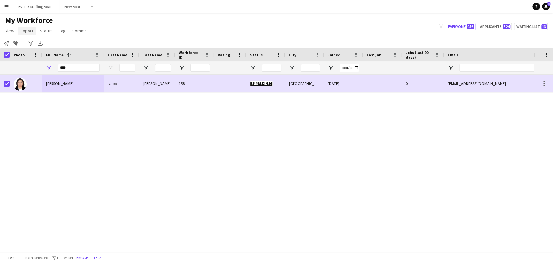
click at [29, 31] on span "Export" at bounding box center [27, 31] width 13 height 6
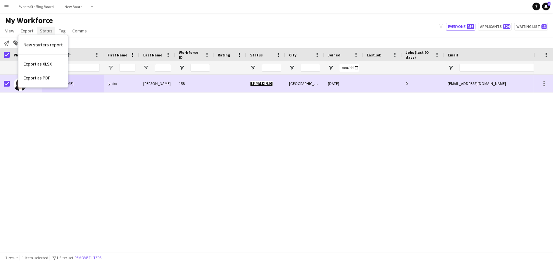
click at [53, 29] on link "Status" at bounding box center [46, 31] width 18 height 8
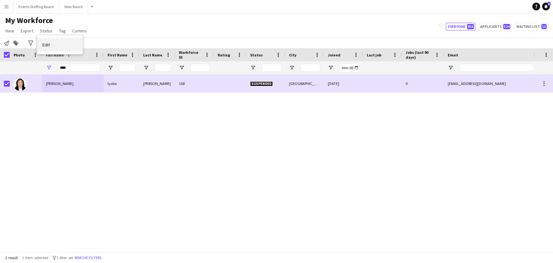
click at [45, 40] on link "Edit" at bounding box center [59, 45] width 45 height 14
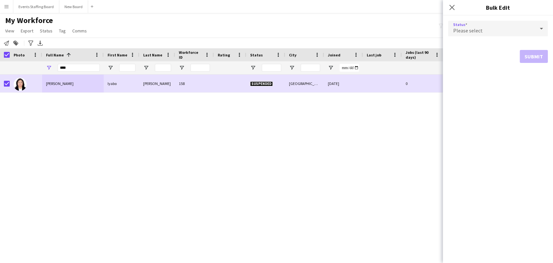
click at [463, 26] on div "Please select" at bounding box center [491, 29] width 87 height 16
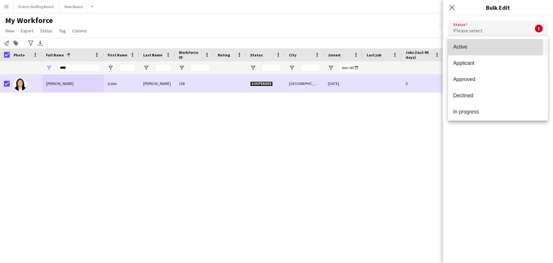
click at [475, 45] on span "Active" at bounding box center [497, 47] width 89 height 6
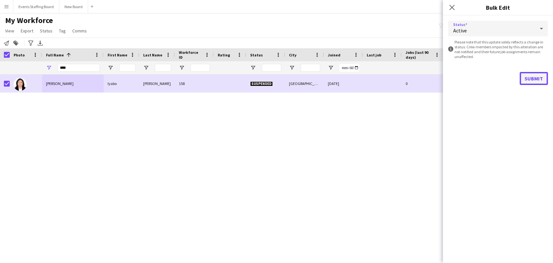
click at [531, 73] on button "Submit" at bounding box center [533, 78] width 28 height 13
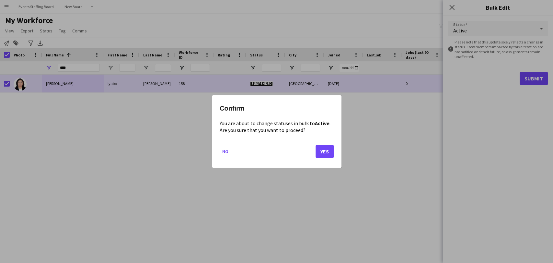
click at [273, 202] on div at bounding box center [276, 131] width 553 height 263
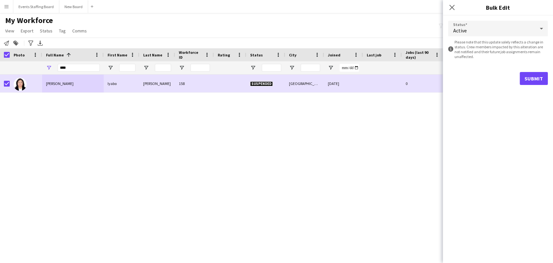
click at [193, 190] on div "[PERSON_NAME] [PERSON_NAME] Ogunode 158 Suspended [GEOGRAPHIC_DATA] [DATE] 0 [E…" at bounding box center [266, 159] width 533 height 171
click at [448, 5] on app-icon "Close pop-in" at bounding box center [451, 7] width 9 height 9
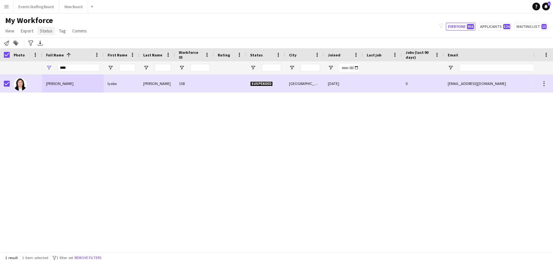
click at [42, 33] on link "Status" at bounding box center [46, 31] width 18 height 8
click at [54, 44] on link "Edit" at bounding box center [59, 45] width 45 height 14
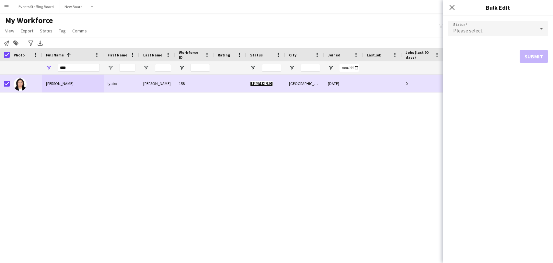
click at [467, 30] on span "Please select" at bounding box center [467, 30] width 29 height 6
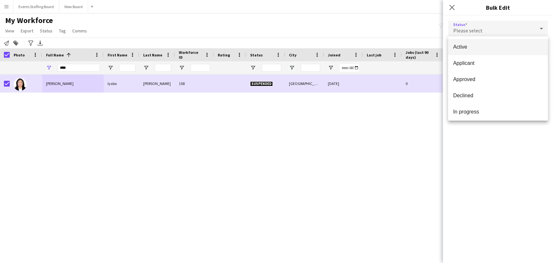
click at [468, 47] on span "Active" at bounding box center [497, 47] width 89 height 6
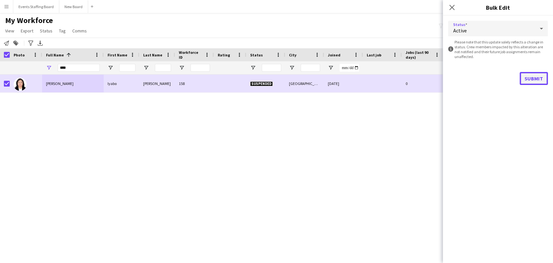
click at [533, 74] on button "Submit" at bounding box center [533, 78] width 28 height 13
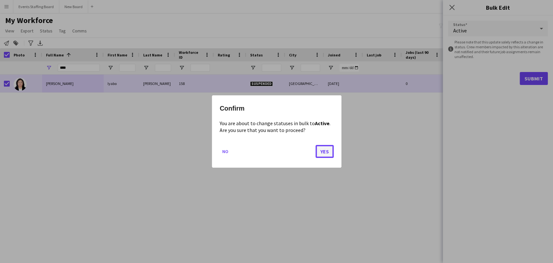
click at [323, 153] on button "Yes" at bounding box center [324, 151] width 18 height 13
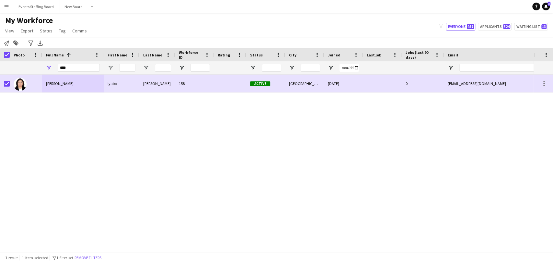
click at [261, 144] on div "[PERSON_NAME] [PERSON_NAME] Ogunode 158 Active [GEOGRAPHIC_DATA] [DATE] 0 [EMAI…" at bounding box center [266, 159] width 533 height 171
click at [94, 259] on button "Remove filters" at bounding box center [87, 257] width 29 height 7
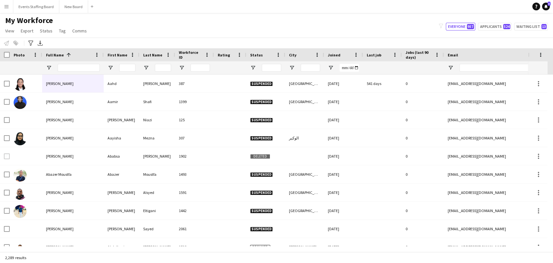
scroll to position [216, 0]
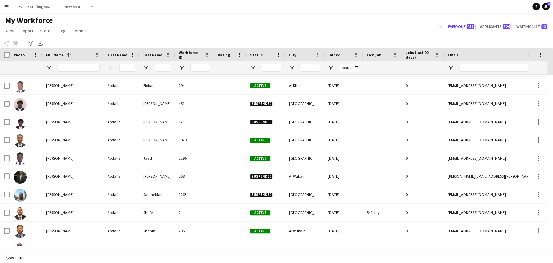
click at [253, 64] on div at bounding box center [265, 67] width 39 height 13
click at [251, 65] on span "Open Filter Menu" at bounding box center [253, 68] width 6 height 6
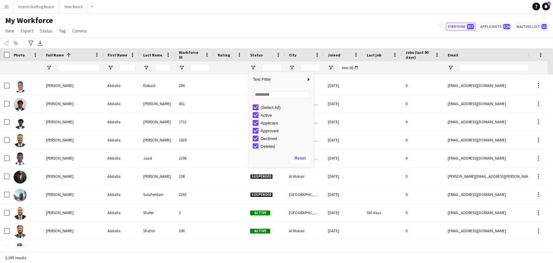
click at [264, 115] on div "Active" at bounding box center [285, 115] width 51 height 5
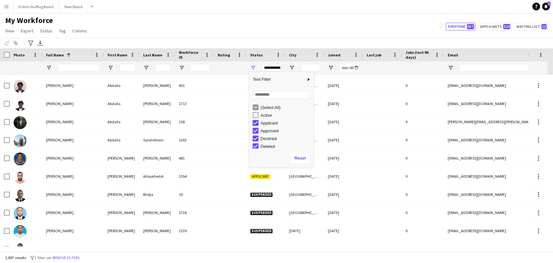
click at [265, 124] on div "Applicant" at bounding box center [285, 122] width 51 height 5
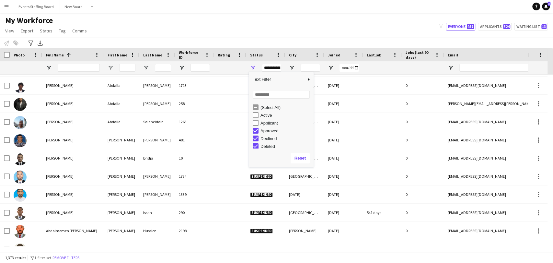
click at [264, 131] on div "Approved" at bounding box center [285, 130] width 51 height 5
click at [270, 113] on div "In progress" at bounding box center [285, 113] width 51 height 5
click at [267, 134] on div "Suspended" at bounding box center [285, 136] width 51 height 5
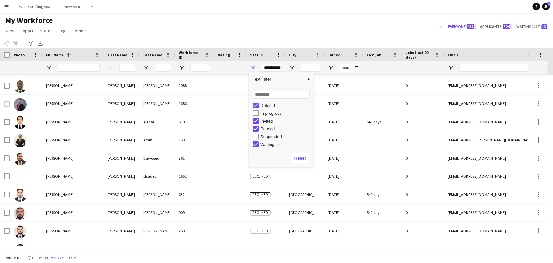
click at [266, 135] on div "Suspended" at bounding box center [285, 136] width 51 height 5
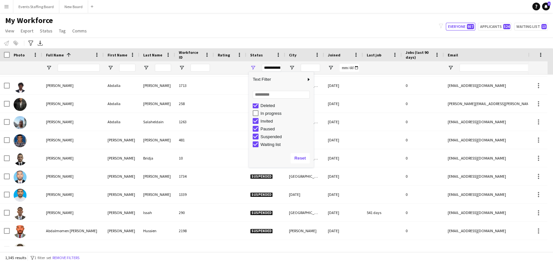
click at [270, 143] on div "Waiting list" at bounding box center [285, 144] width 51 height 5
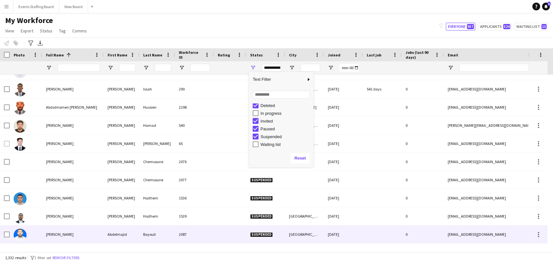
scroll to position [252, 0]
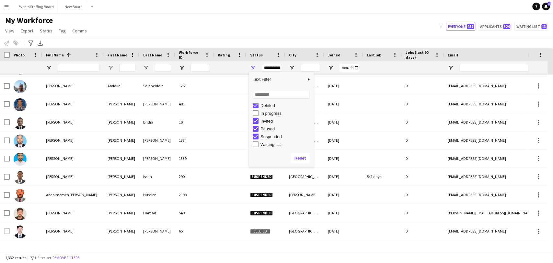
click at [223, 27] on div "My Workforce View Views Default view [PERSON_NAME] View April Live Force Tracki…" at bounding box center [276, 27] width 553 height 22
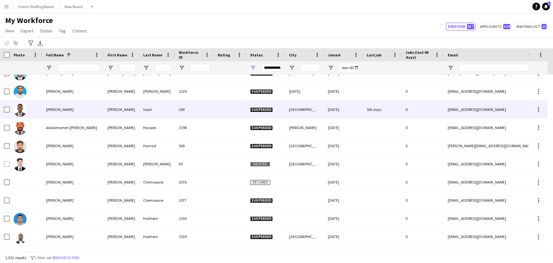
scroll to position [396, 0]
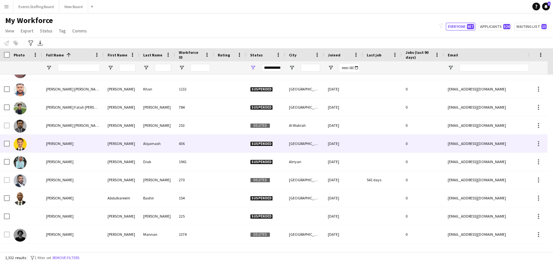
click at [59, 146] on div "[PERSON_NAME]" at bounding box center [73, 143] width 62 height 18
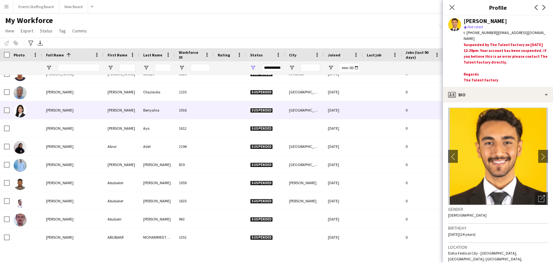
click at [63, 115] on div "[PERSON_NAME]" at bounding box center [73, 110] width 62 height 18
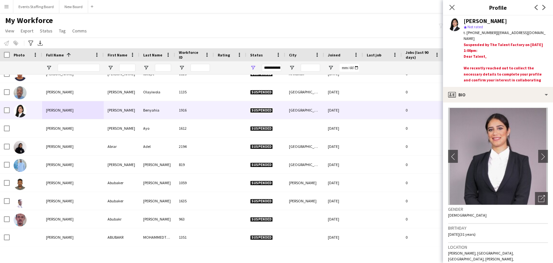
click at [370, 24] on div "My Workforce View Views Default view [PERSON_NAME] View April Live Force Tracki…" at bounding box center [276, 27] width 553 height 22
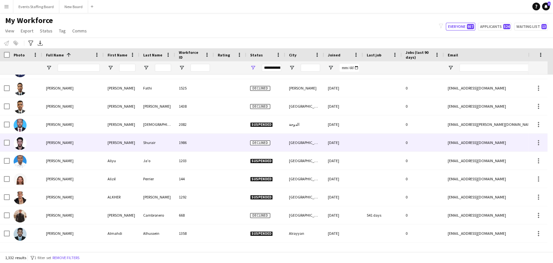
click at [69, 140] on div "[PERSON_NAME]" at bounding box center [73, 142] width 62 height 18
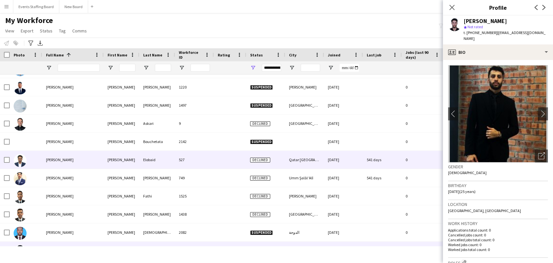
click at [49, 159] on span "[PERSON_NAME]" at bounding box center [60, 159] width 28 height 5
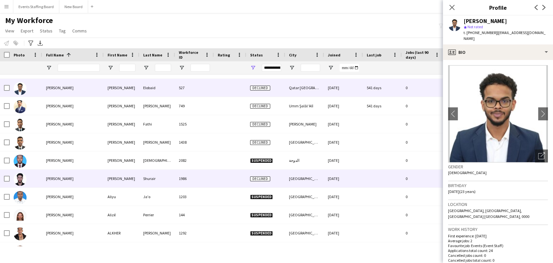
click at [56, 176] on span "[PERSON_NAME]" at bounding box center [60, 178] width 28 height 5
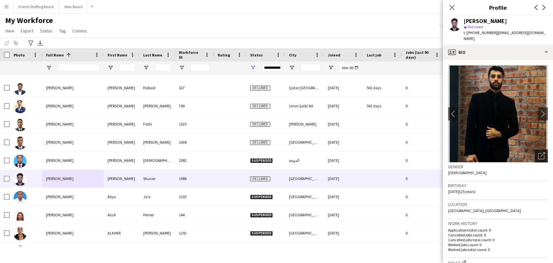
click at [538, 153] on icon at bounding box center [541, 156] width 6 height 6
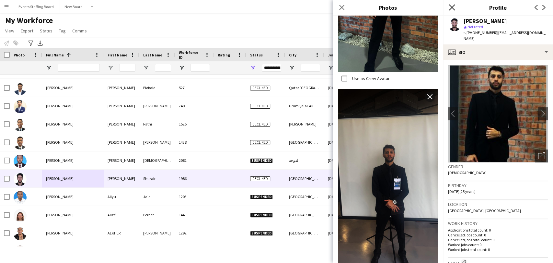
click at [454, 5] on icon at bounding box center [451, 7] width 6 height 6
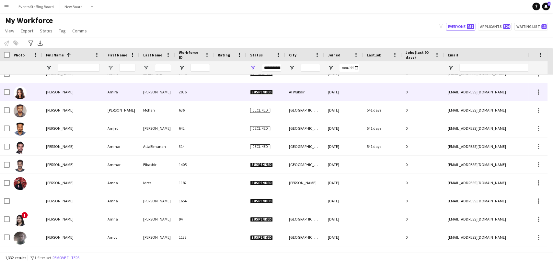
click at [72, 90] on div "[PERSON_NAME]" at bounding box center [73, 92] width 62 height 18
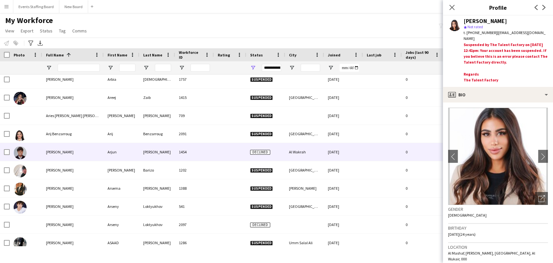
click at [45, 143] on div "[PERSON_NAME]" at bounding box center [73, 152] width 62 height 18
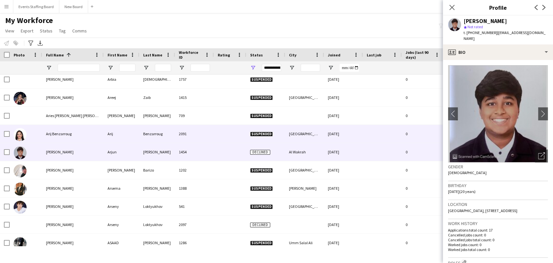
click at [43, 134] on div "Arij Benzarroug" at bounding box center [73, 134] width 62 height 18
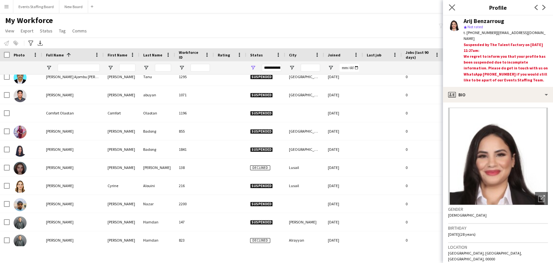
click at [455, 4] on app-icon "Close pop-in" at bounding box center [451, 7] width 9 height 9
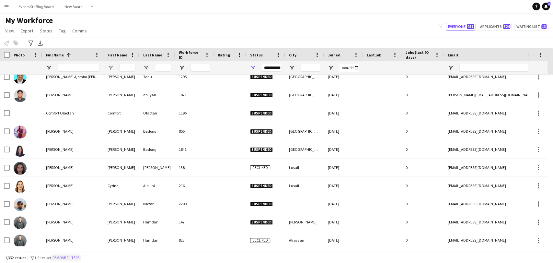
click at [73, 255] on button "Remove filters" at bounding box center [65, 257] width 29 height 7
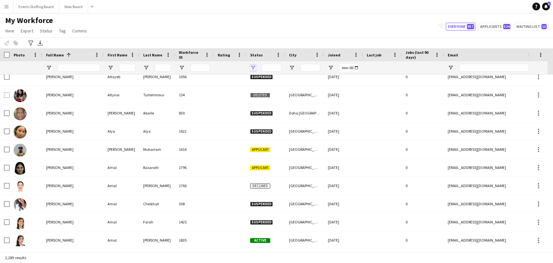
click at [252, 69] on span "Open Filter Menu" at bounding box center [253, 68] width 6 height 6
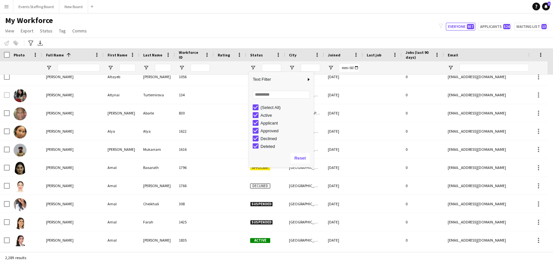
drag, startPoint x: 111, startPoint y: 17, endPoint x: 107, endPoint y: 18, distance: 4.6
click at [111, 17] on div "My Workforce View Views Default view [PERSON_NAME] View April Live Force Tracki…" at bounding box center [276, 27] width 553 height 22
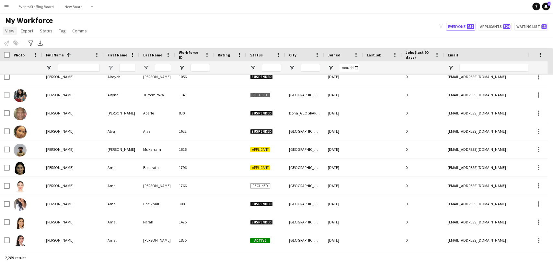
click at [5, 33] on link "View" at bounding box center [10, 31] width 14 height 8
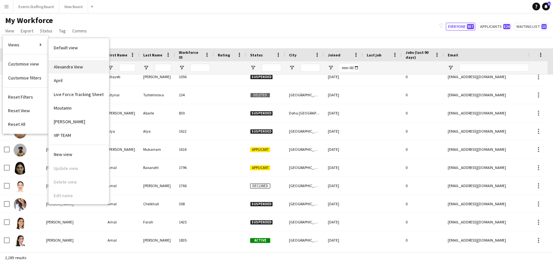
click at [80, 64] on span "Alexandra View" at bounding box center [68, 67] width 29 height 6
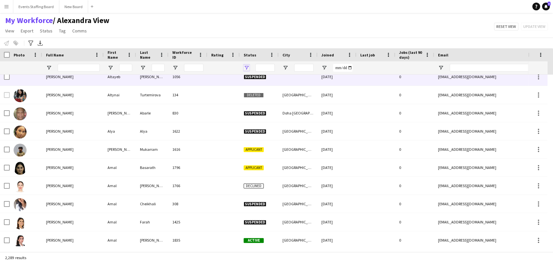
click at [244, 69] on span "Open Filter Menu" at bounding box center [247, 68] width 6 height 6
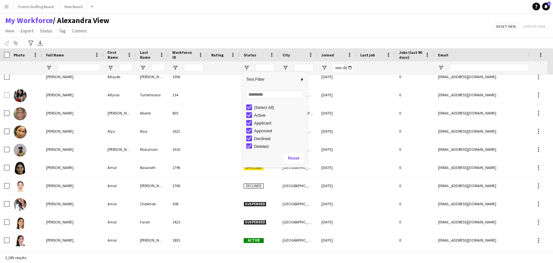
click at [258, 108] on div "(Select All)" at bounding box center [279, 107] width 51 height 5
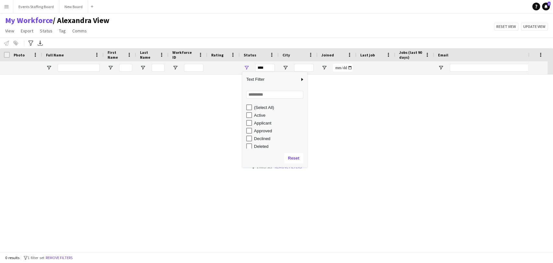
click at [258, 113] on div "Active" at bounding box center [279, 115] width 51 height 5
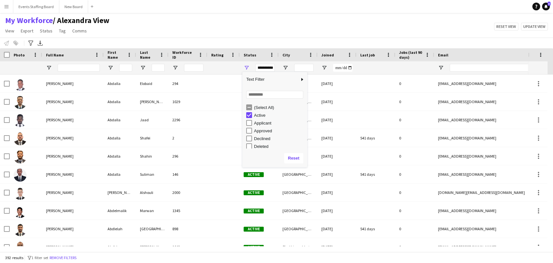
click at [258, 124] on div "Applicant" at bounding box center [279, 122] width 51 height 5
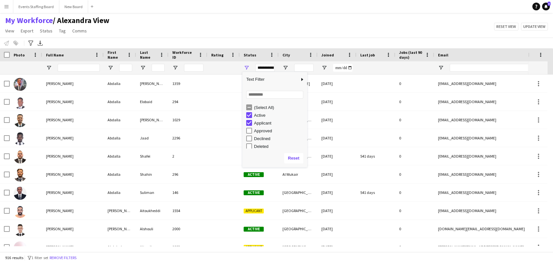
click at [256, 132] on div "Approved" at bounding box center [279, 130] width 51 height 5
click at [260, 116] on div "In progress" at bounding box center [279, 118] width 51 height 5
click at [259, 145] on div "Waiting list" at bounding box center [279, 144] width 51 height 5
type input "**********"
click at [222, 27] on div "My Workforce / [PERSON_NAME] View View Views Default view [PERSON_NAME] View Ap…" at bounding box center [276, 27] width 553 height 22
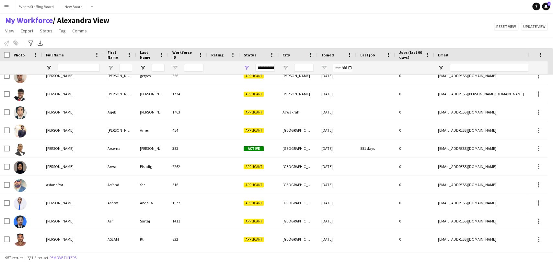
click at [250, 66] on div "**********" at bounding box center [259, 67] width 39 height 13
click at [247, 66] on span "Open Filter Menu" at bounding box center [247, 68] width 6 height 6
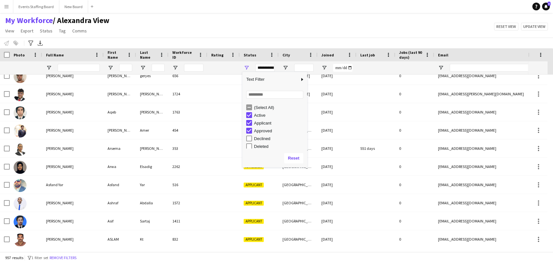
click at [254, 107] on div "(Select All)" at bounding box center [276, 107] width 61 height 8
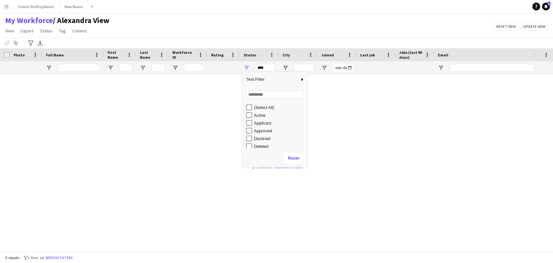
click at [257, 122] on div "Applicant" at bounding box center [279, 122] width 51 height 5
type input "**********"
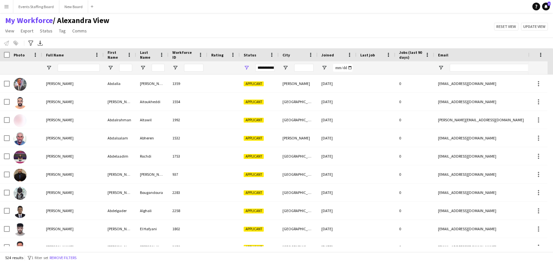
click at [195, 21] on div "My Workforce / [PERSON_NAME] View View Views Default view [PERSON_NAME] View Ap…" at bounding box center [276, 27] width 553 height 22
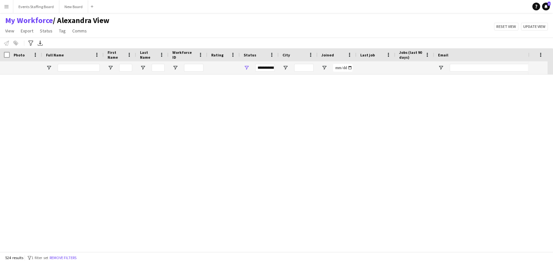
scroll to position [3130, 0]
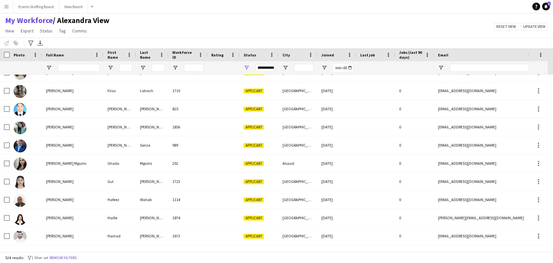
drag, startPoint x: 362, startPoint y: 23, endPoint x: 474, endPoint y: 2, distance: 114.2
click at [362, 23] on div "My Workforce / Alexandra View View Views Default view Alexandra View April Live…" at bounding box center [276, 27] width 553 height 22
click at [88, 64] on input "Full Name Filter Input" at bounding box center [79, 68] width 42 height 8
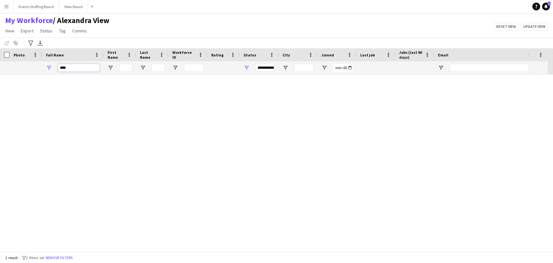
scroll to position [0, 0]
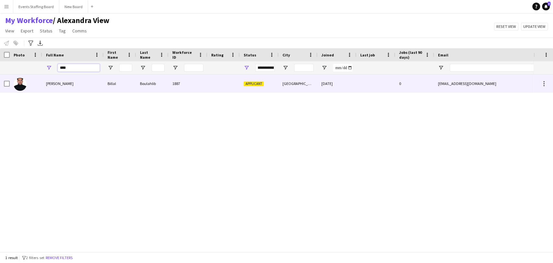
type input "****"
click at [60, 76] on div "[PERSON_NAME]" at bounding box center [73, 83] width 62 height 18
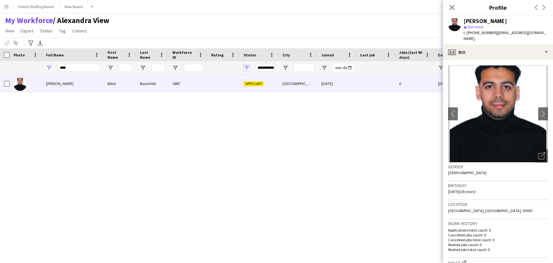
click at [247, 66] on span "Open Filter Menu" at bounding box center [247, 68] width 6 height 6
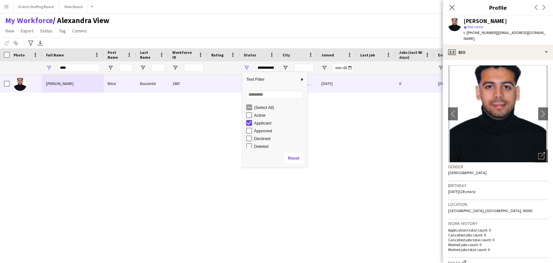
click at [255, 104] on div "(Select All)" at bounding box center [276, 107] width 61 height 8
click at [257, 110] on div "(Select All)" at bounding box center [279, 107] width 51 height 5
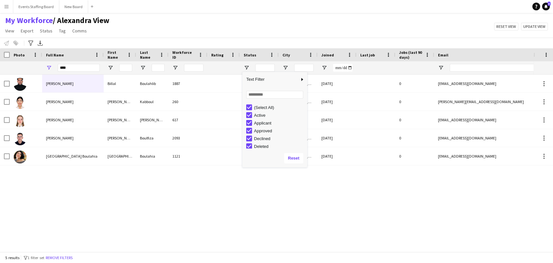
click at [75, 61] on div "****" at bounding box center [79, 67] width 42 height 13
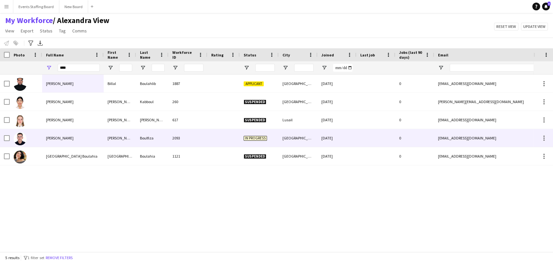
click at [68, 141] on div "[PERSON_NAME]" at bounding box center [73, 138] width 62 height 18
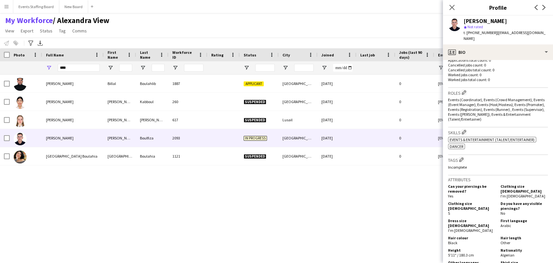
scroll to position [39, 0]
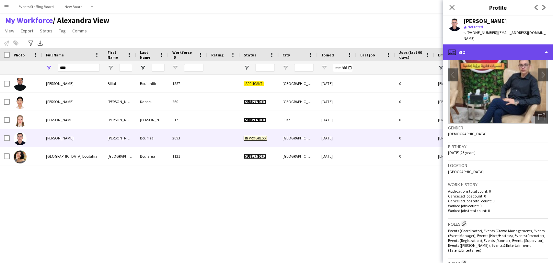
click at [500, 51] on div "profile Bio" at bounding box center [498, 52] width 110 height 16
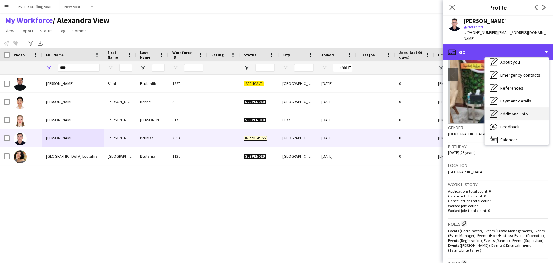
scroll to position [48, 0]
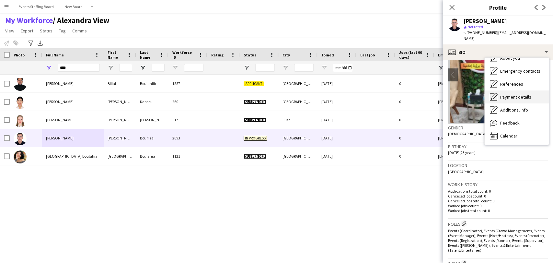
click at [509, 96] on span "Payment details" at bounding box center [515, 97] width 31 height 6
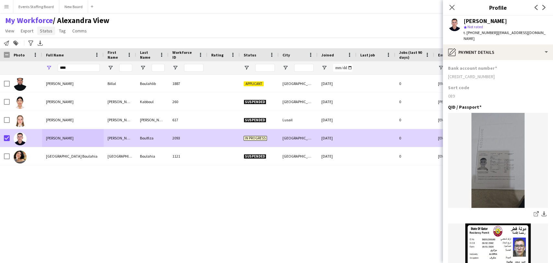
click at [54, 30] on link "Status" at bounding box center [46, 31] width 18 height 8
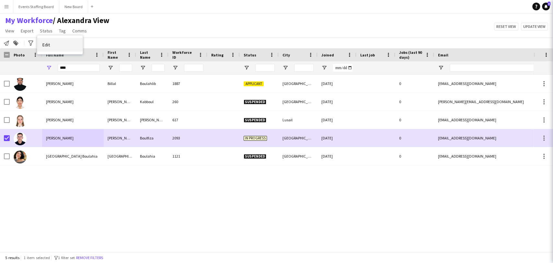
click at [46, 42] on span "Edit" at bounding box center [45, 45] width 7 height 6
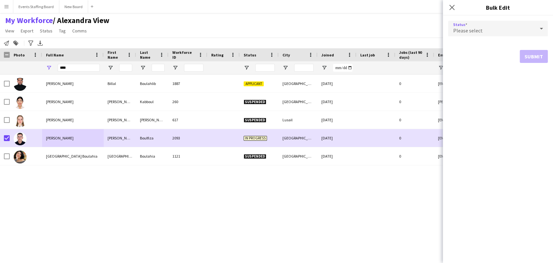
click at [471, 27] on div "Please select" at bounding box center [491, 29] width 87 height 16
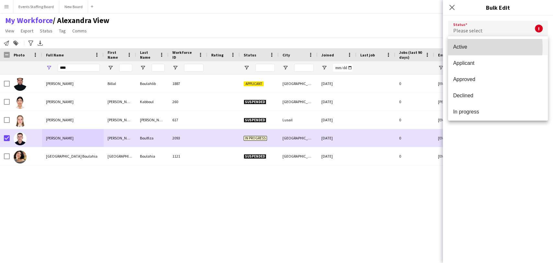
click at [471, 47] on span "Active" at bounding box center [497, 47] width 89 height 6
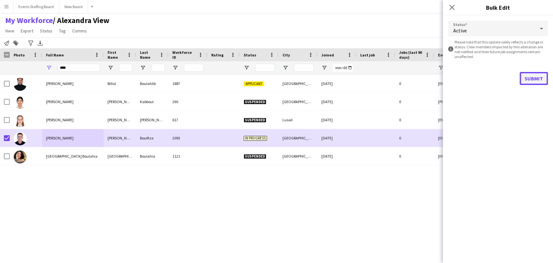
click at [540, 77] on button "Submit" at bounding box center [533, 78] width 28 height 13
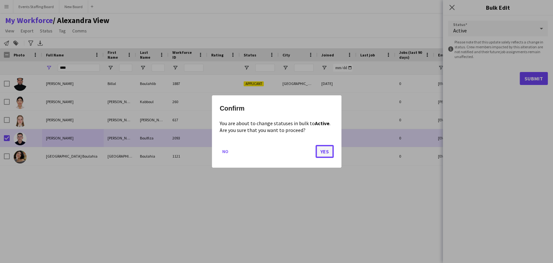
click at [326, 147] on button "Yes" at bounding box center [324, 151] width 18 height 13
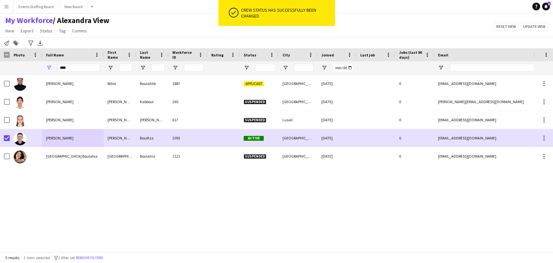
click at [374, 216] on div "Billal Boulahlib Billal Boulahlib 1887 Applicant doha 02-12-2024 0 boulahlib-97…" at bounding box center [266, 159] width 533 height 171
